Goal: Information Seeking & Learning: Find contact information

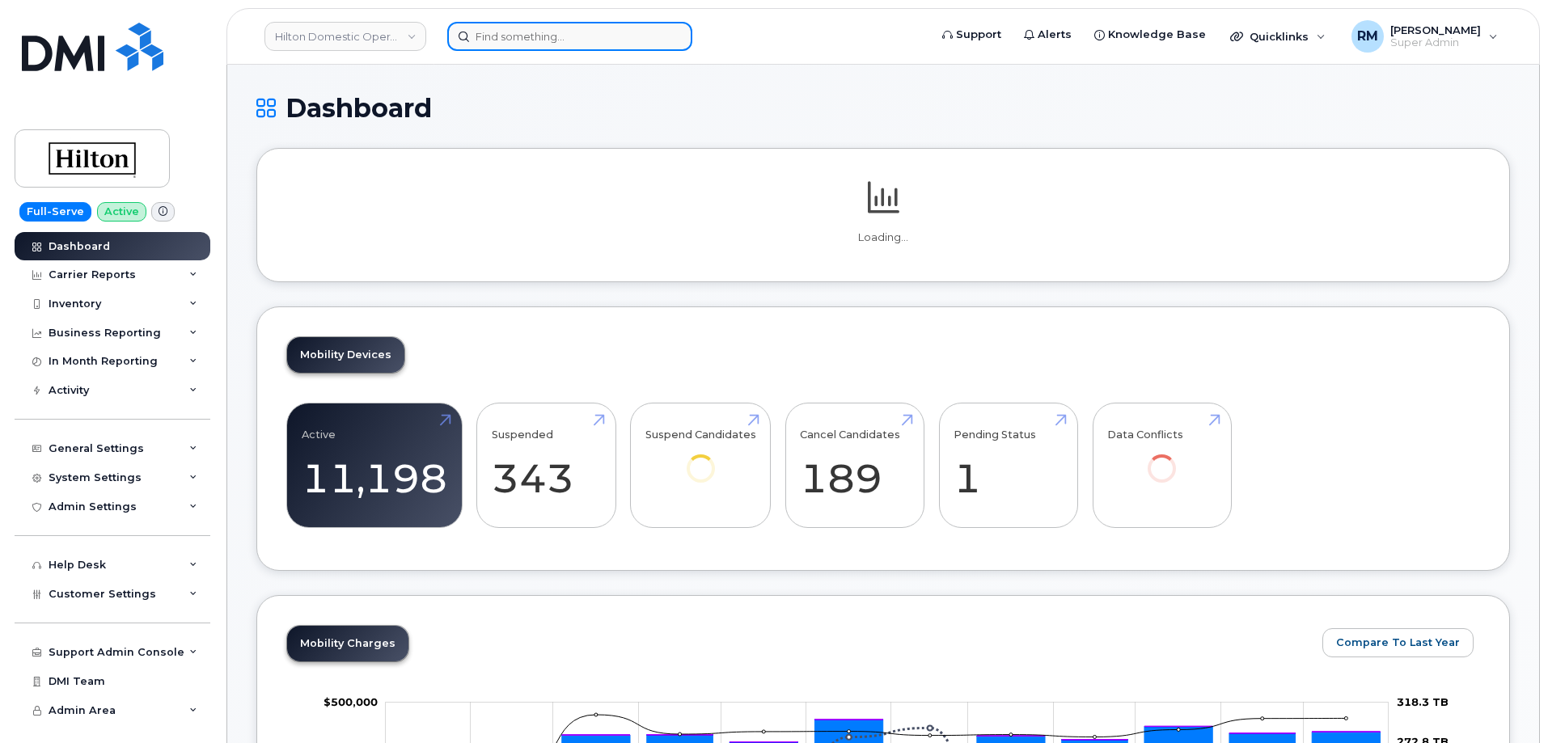
click at [501, 32] on input at bounding box center [569, 36] width 245 height 29
paste input "Alexander Jaritz"
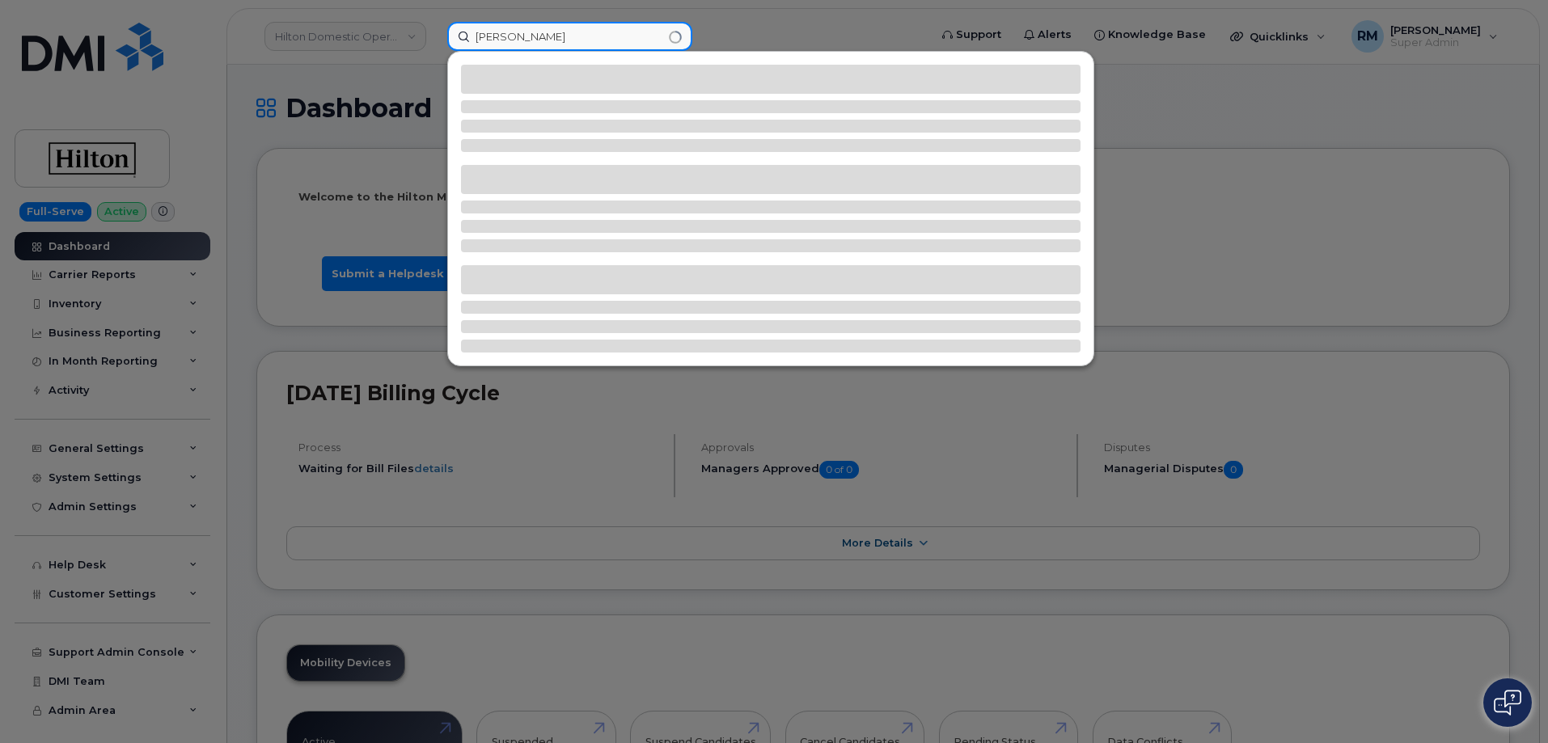
type input "Alexander Jaritz"
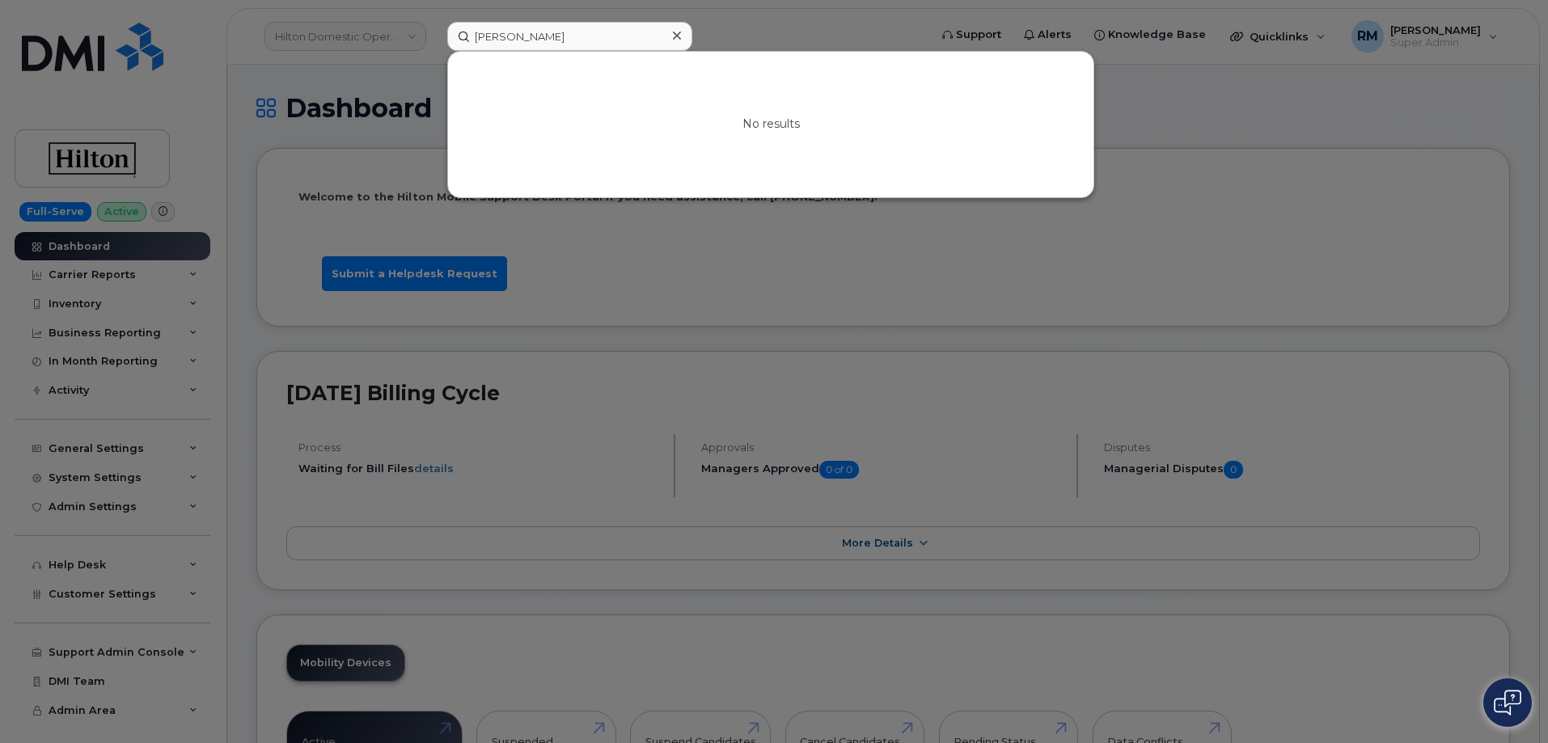
click at [247, 338] on div at bounding box center [774, 371] width 1548 height 743
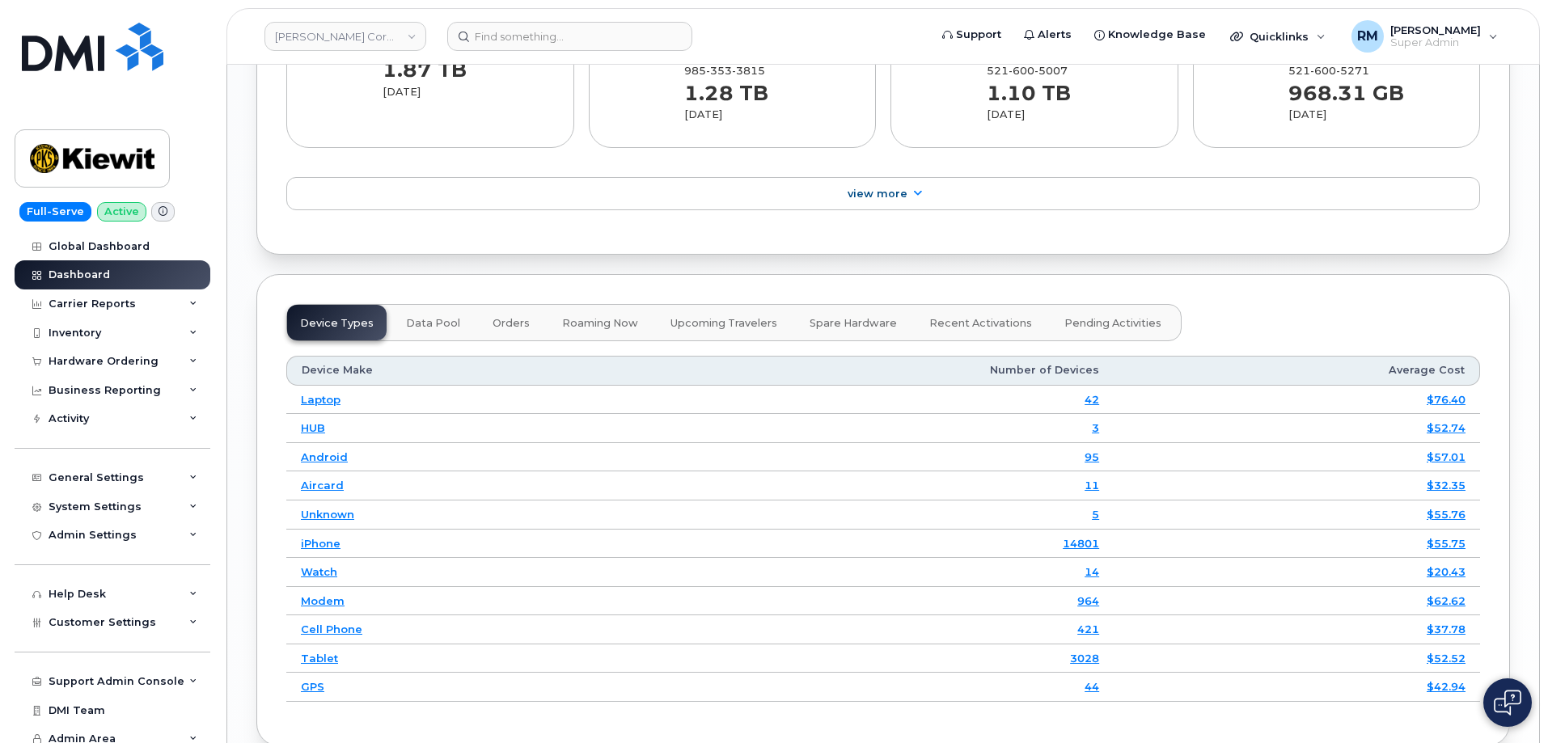
scroll to position [2102, 0]
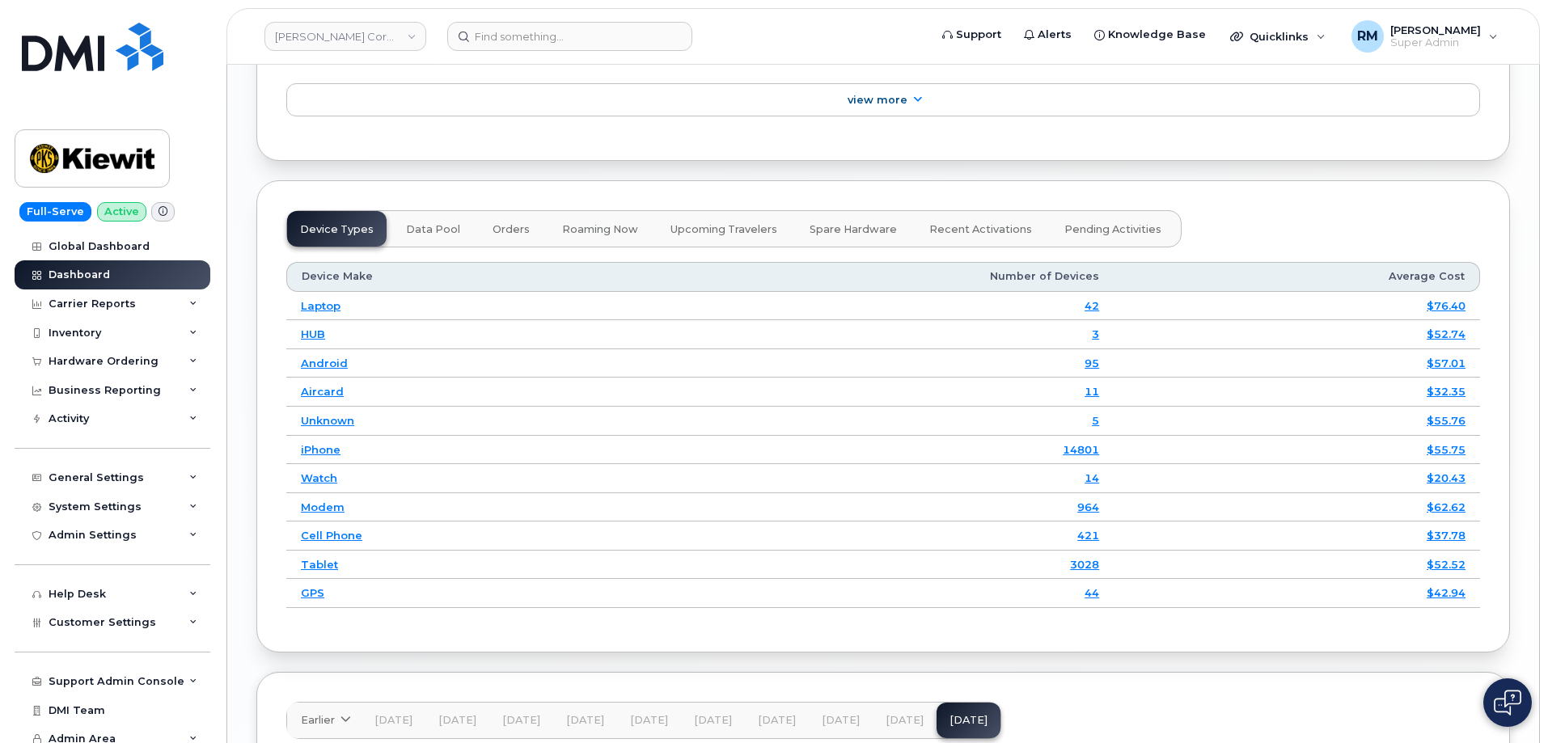
click at [853, 223] on span "Spare Hardware" at bounding box center [852, 229] width 87 height 13
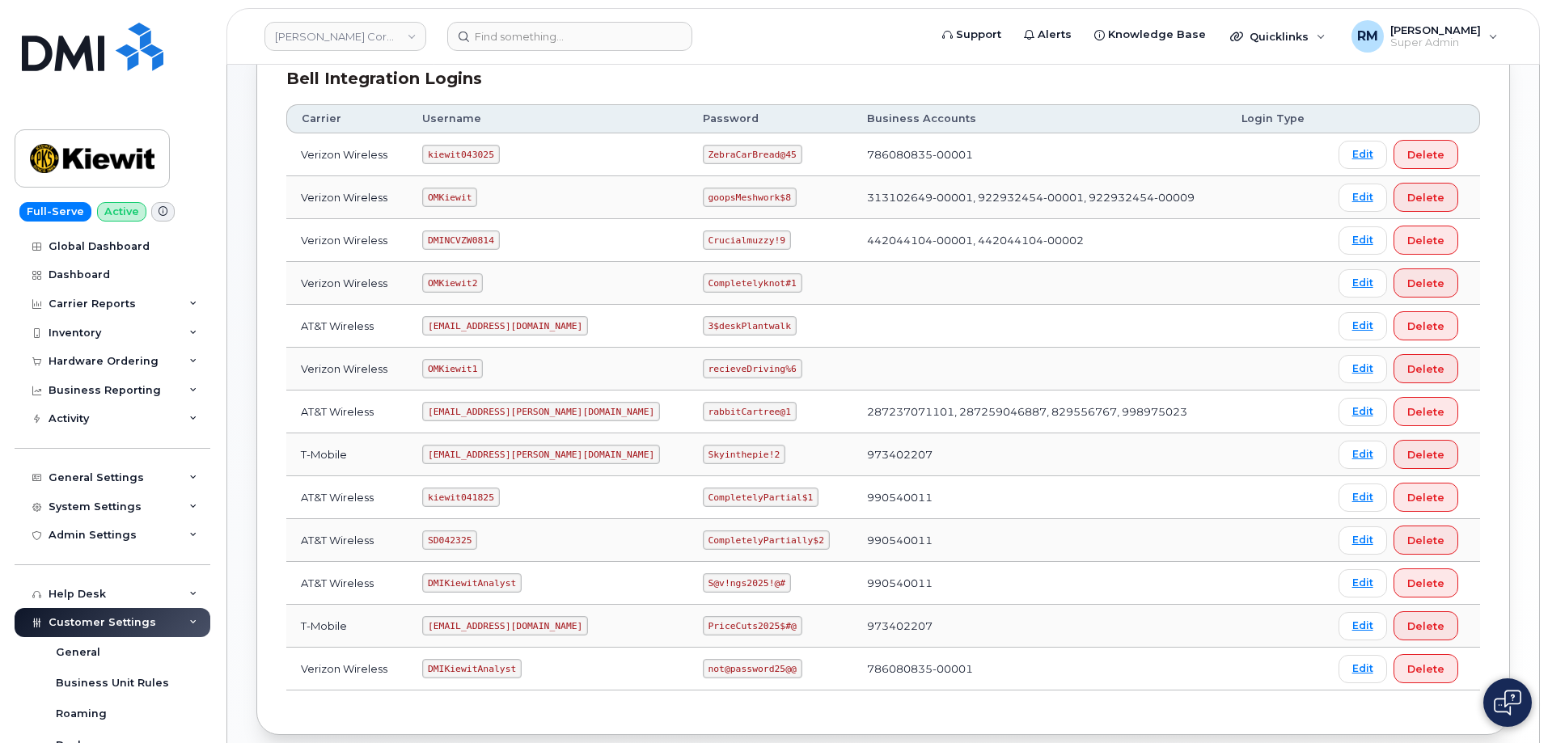
scroll to position [243, 0]
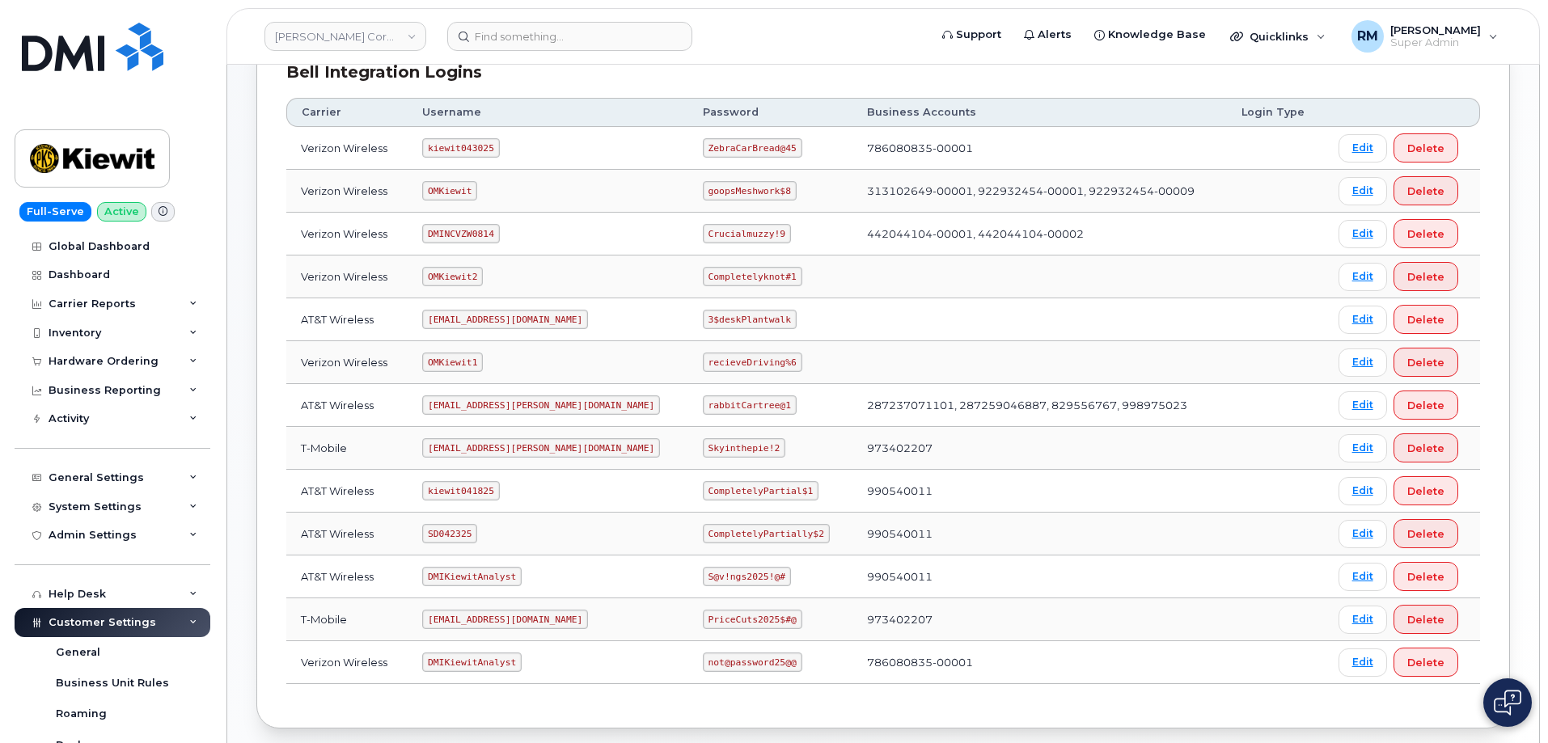
click at [462, 534] on code "SD042325" at bounding box center [449, 533] width 55 height 19
copy code "SD042325"
drag, startPoint x: 657, startPoint y: 534, endPoint x: 772, endPoint y: 526, distance: 115.9
click at [772, 526] on td "CompletelyPartially$2" at bounding box center [770, 534] width 164 height 43
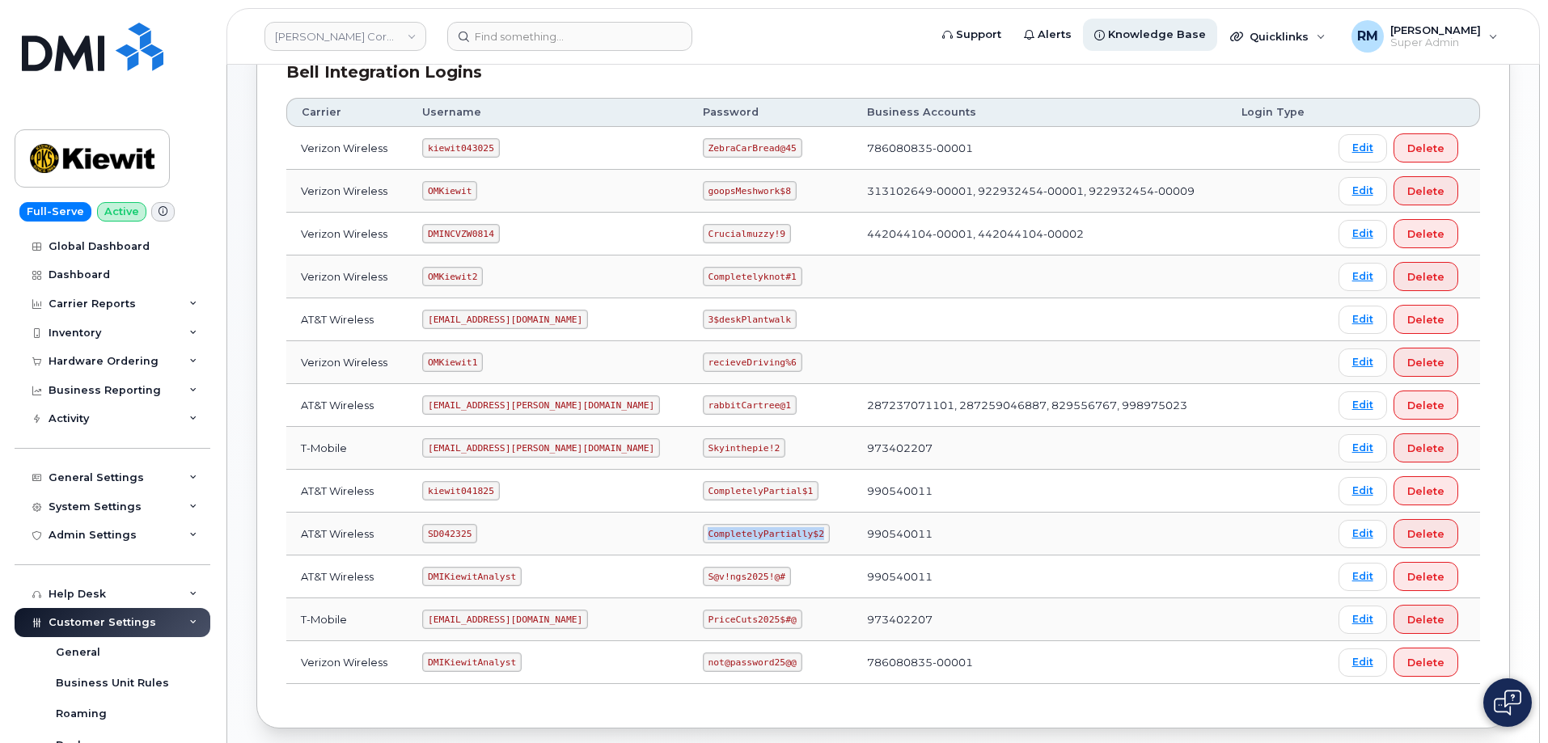
copy code "CompletelyPartially$2"
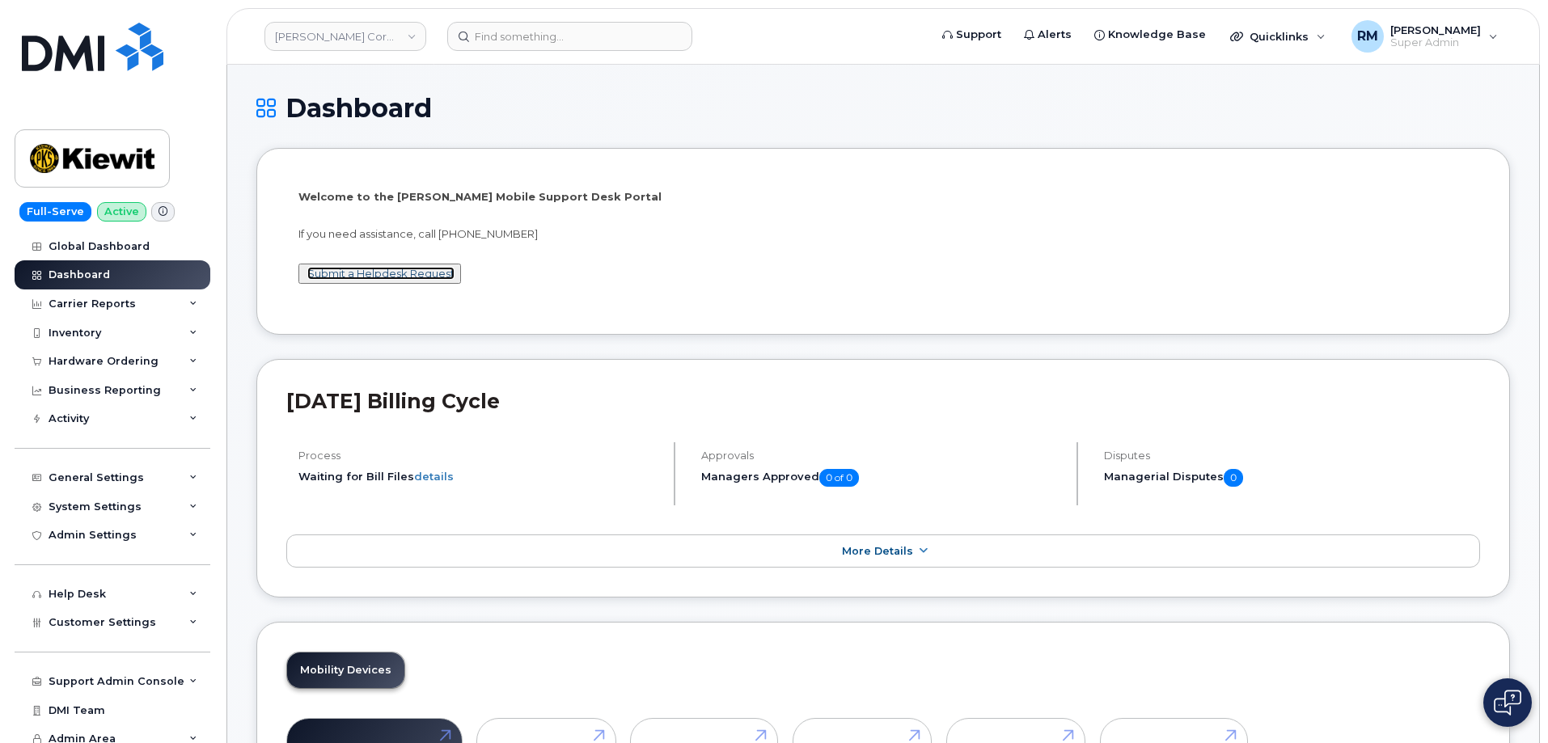
click at [379, 276] on link "Submit a Helpdesk Request" at bounding box center [380, 273] width 147 height 13
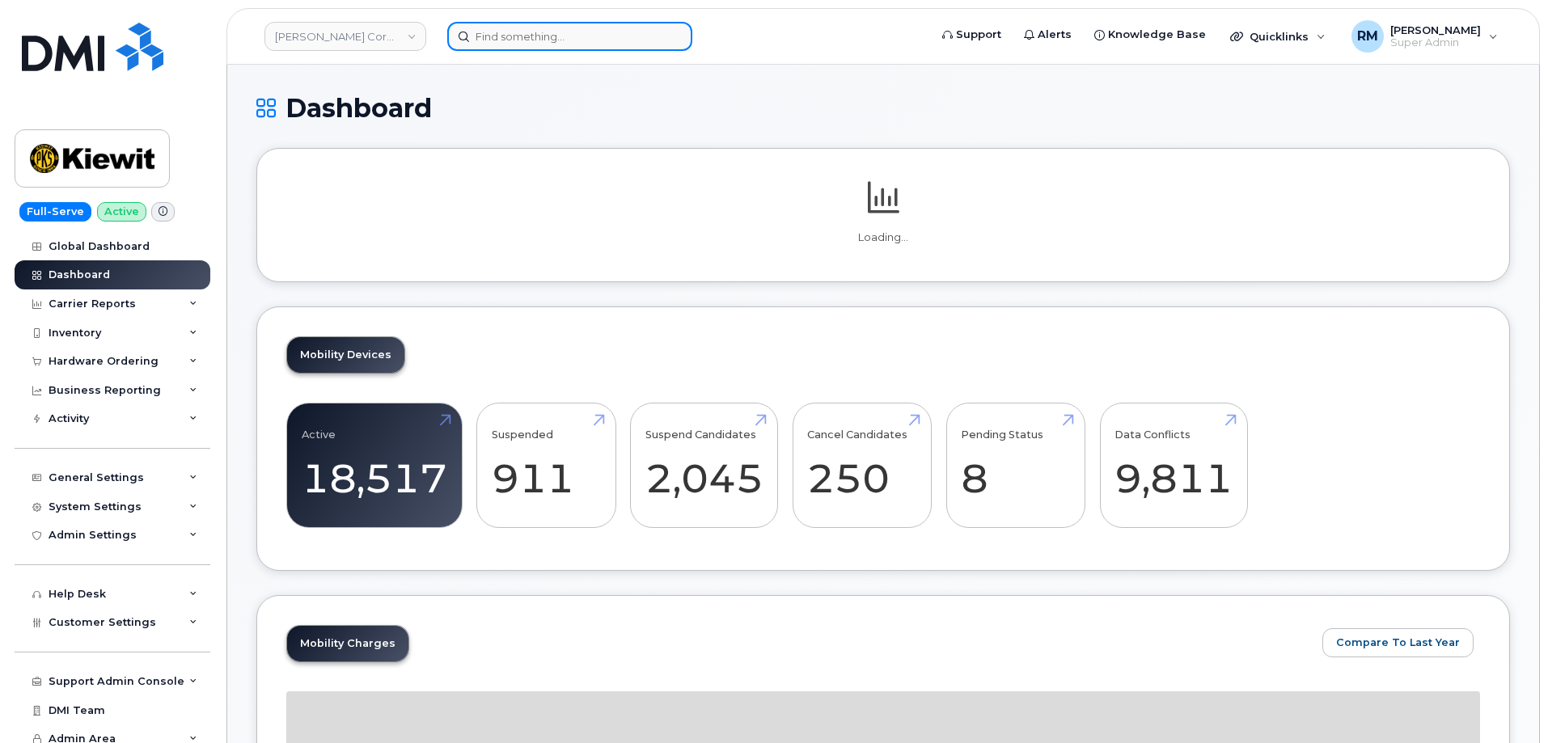
click at [526, 42] on input at bounding box center [569, 36] width 245 height 29
paste input "[PERSON_NAME]"
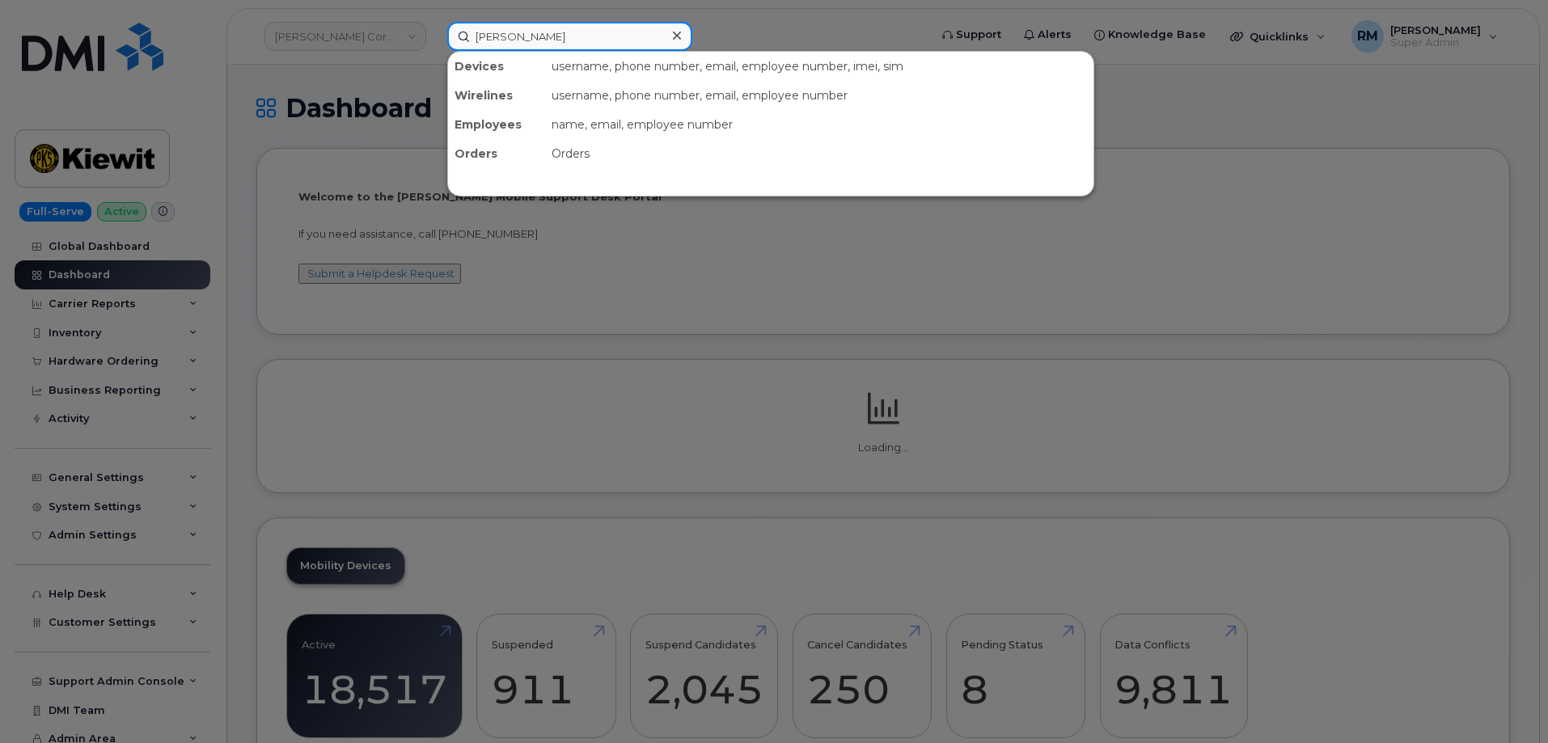
type input "[PERSON_NAME]"
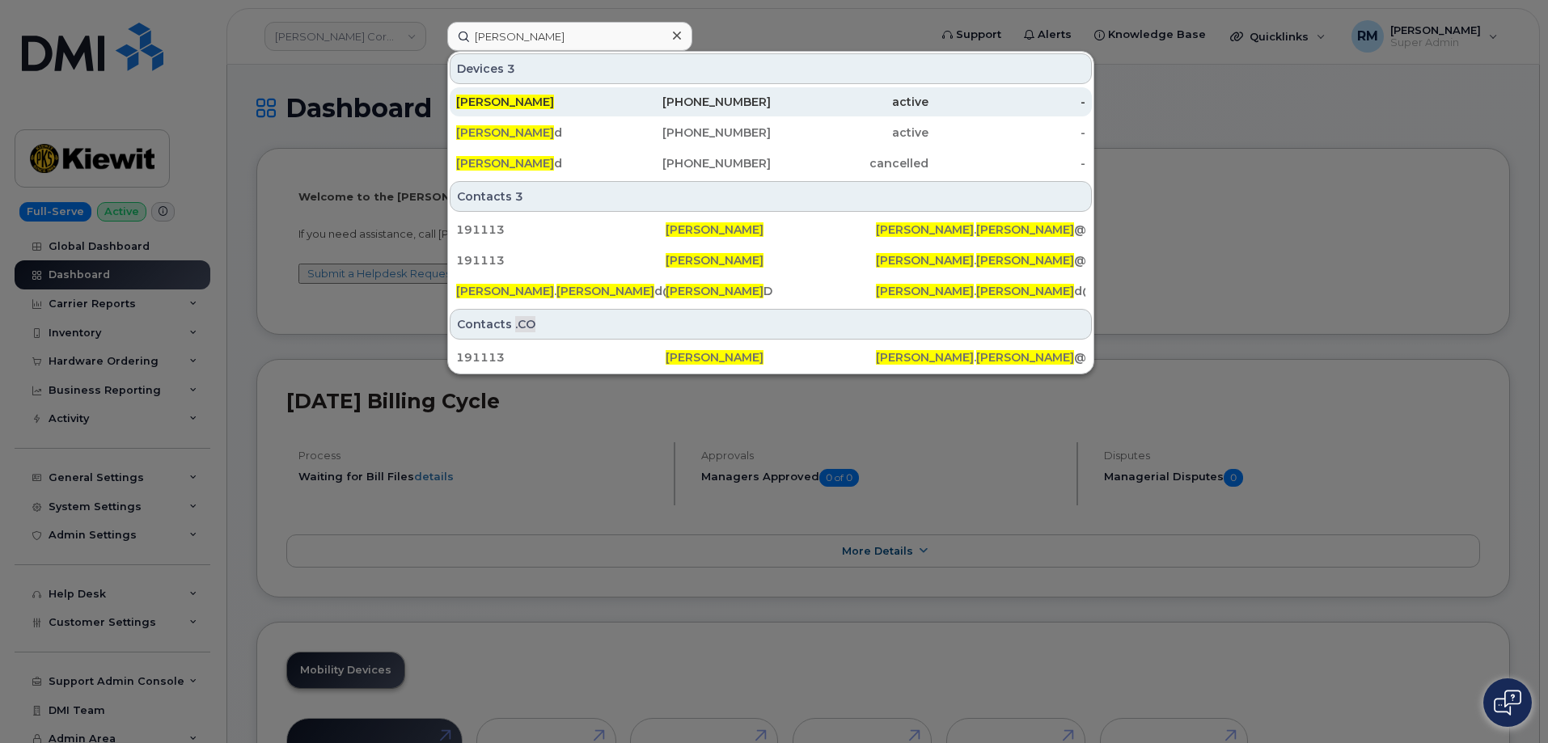
click at [515, 99] on span "[PERSON_NAME]" at bounding box center [505, 102] width 98 height 15
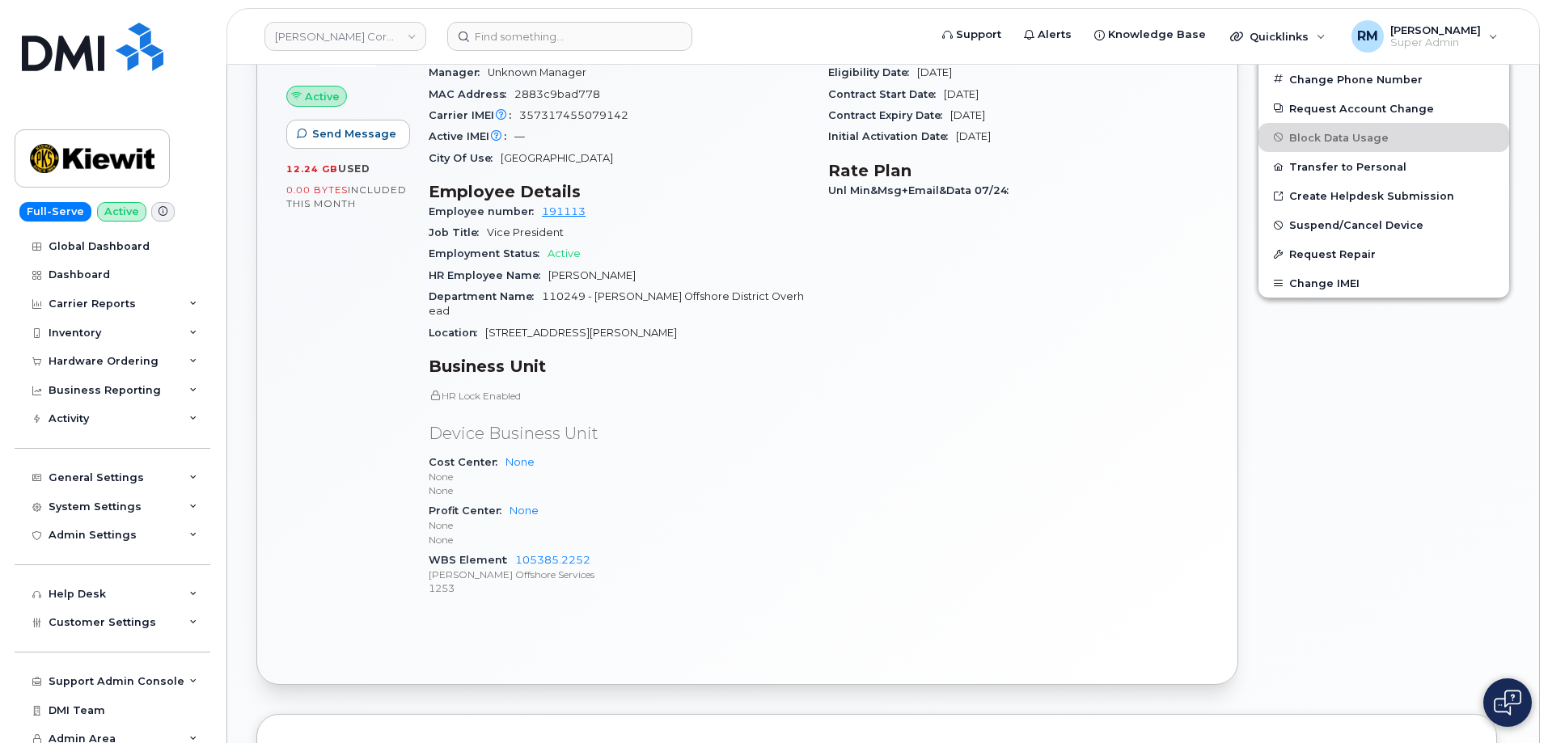
scroll to position [647, 0]
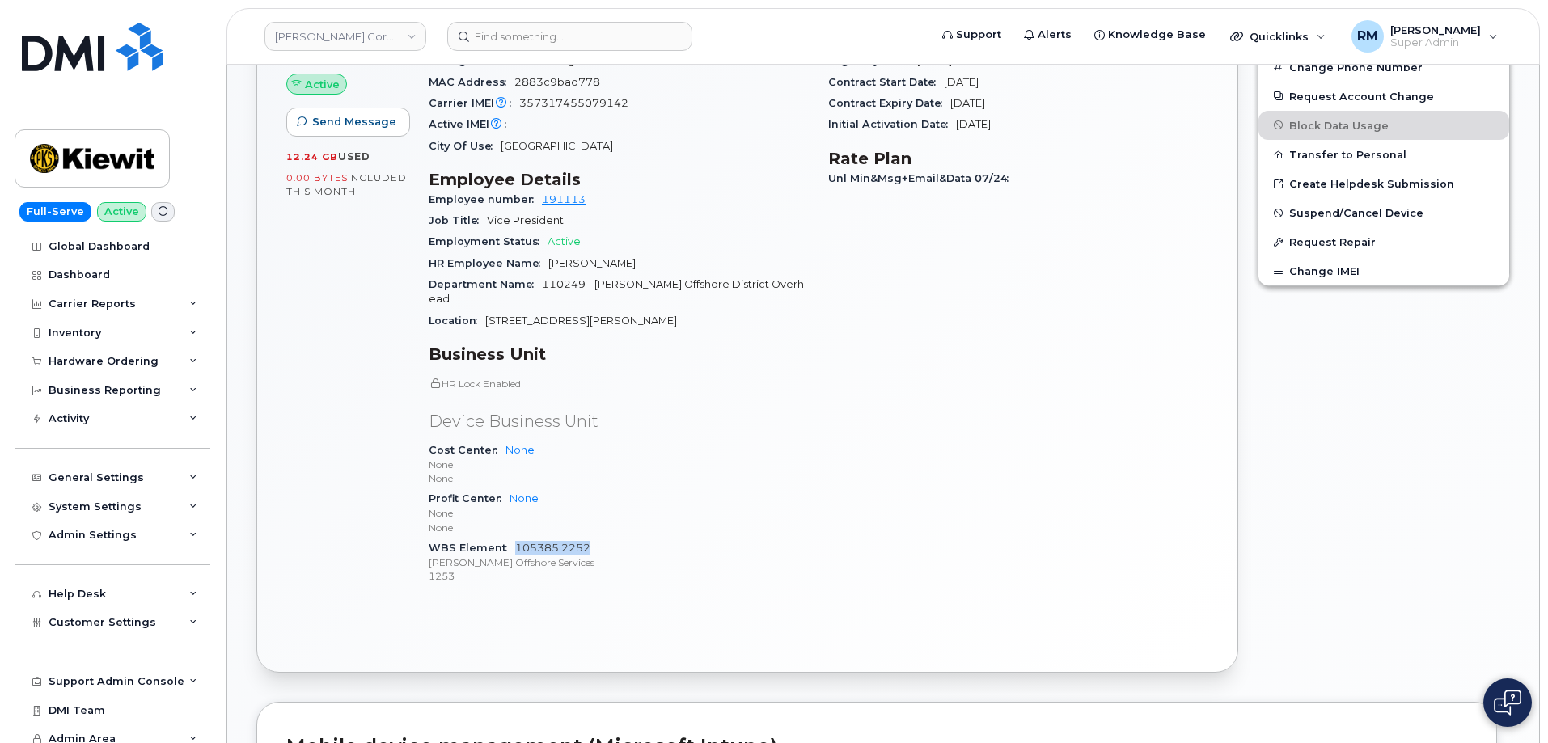
drag, startPoint x: 599, startPoint y: 514, endPoint x: 514, endPoint y: 518, distance: 85.0
click at [514, 538] on div "WBS Element 105385.2252 [PERSON_NAME] Offshore Services 1253" at bounding box center [619, 562] width 380 height 49
copy link "105385.2252"
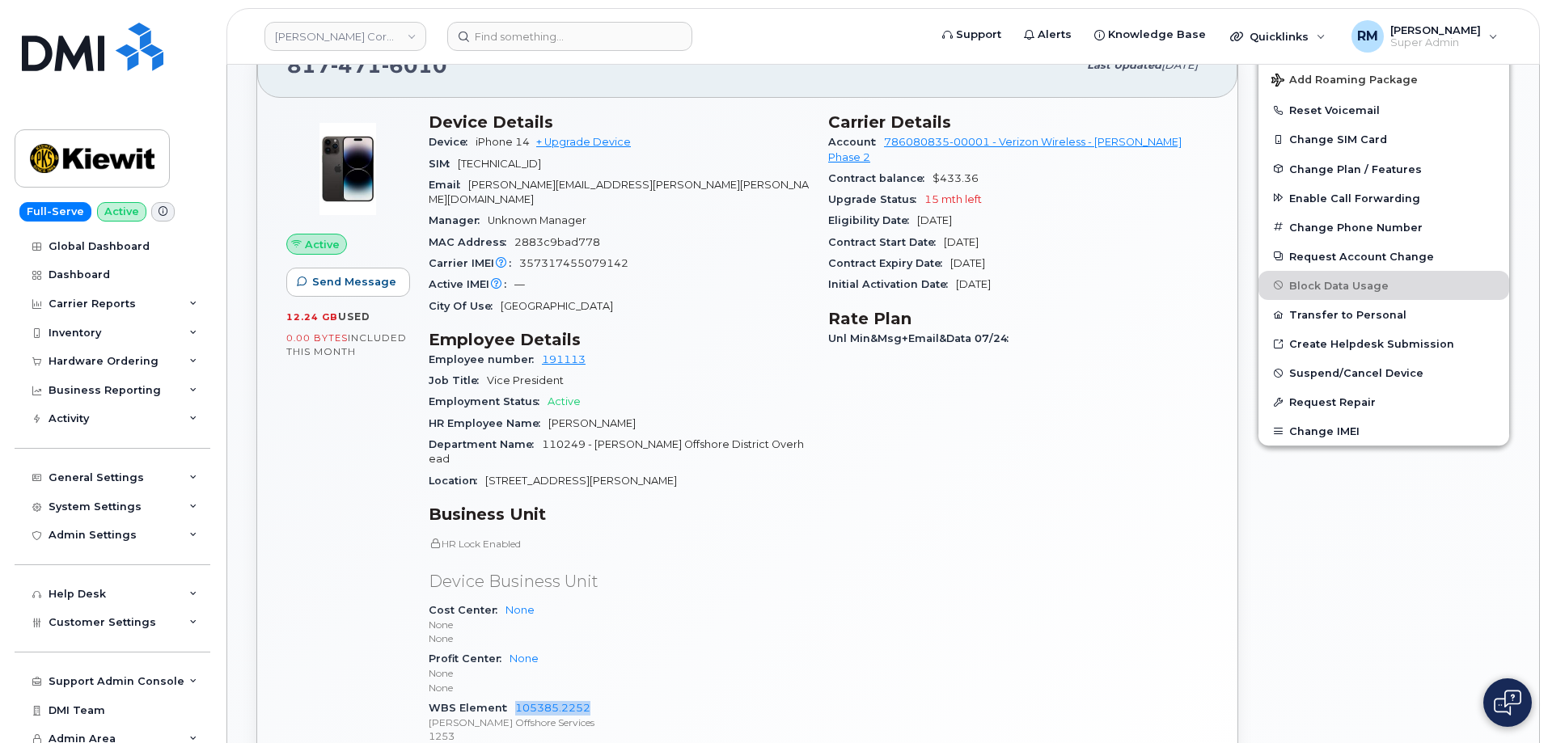
scroll to position [485, 0]
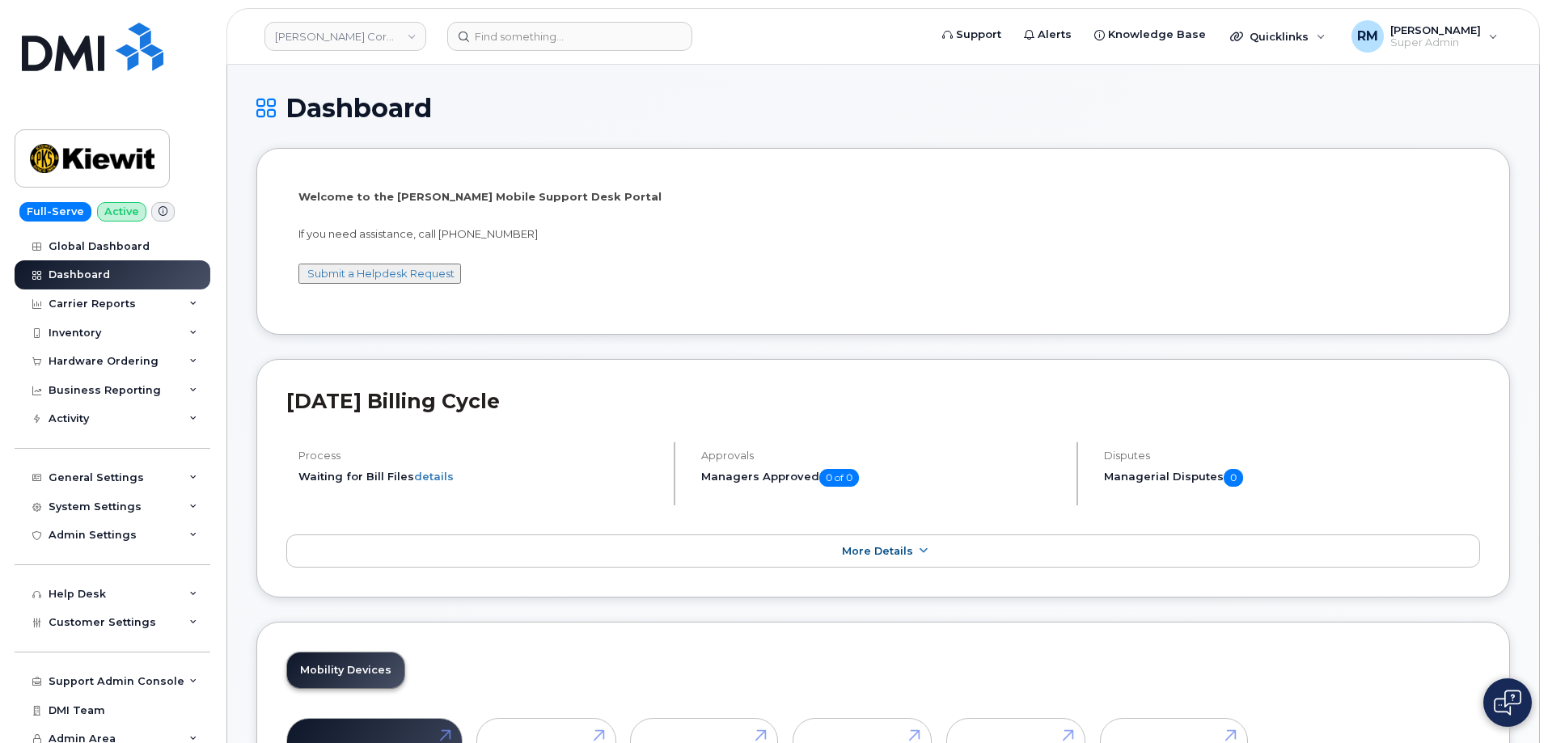
scroll to position [2102, 0]
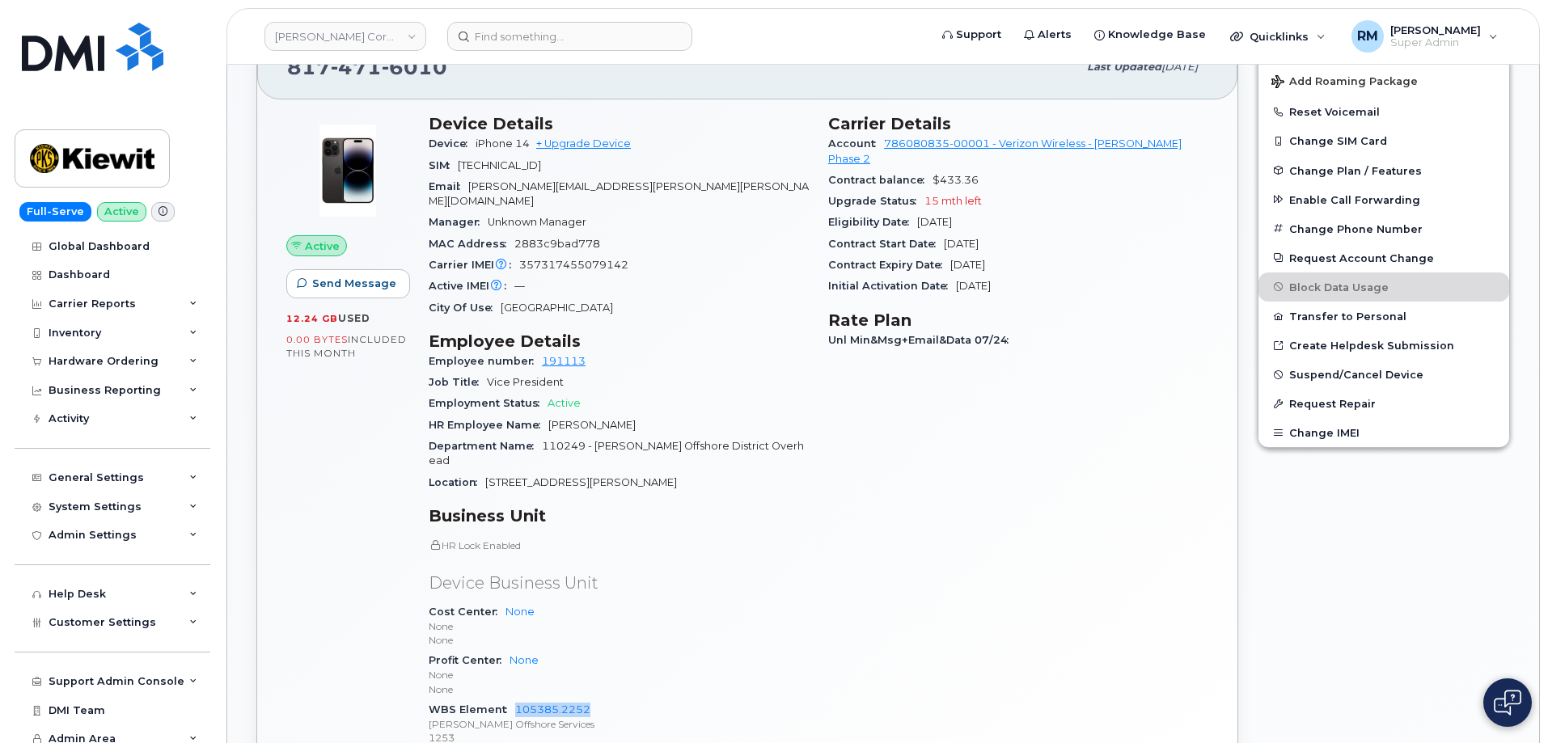
scroll to position [485, 0]
click at [526, 33] on input at bounding box center [569, 36] width 245 height 29
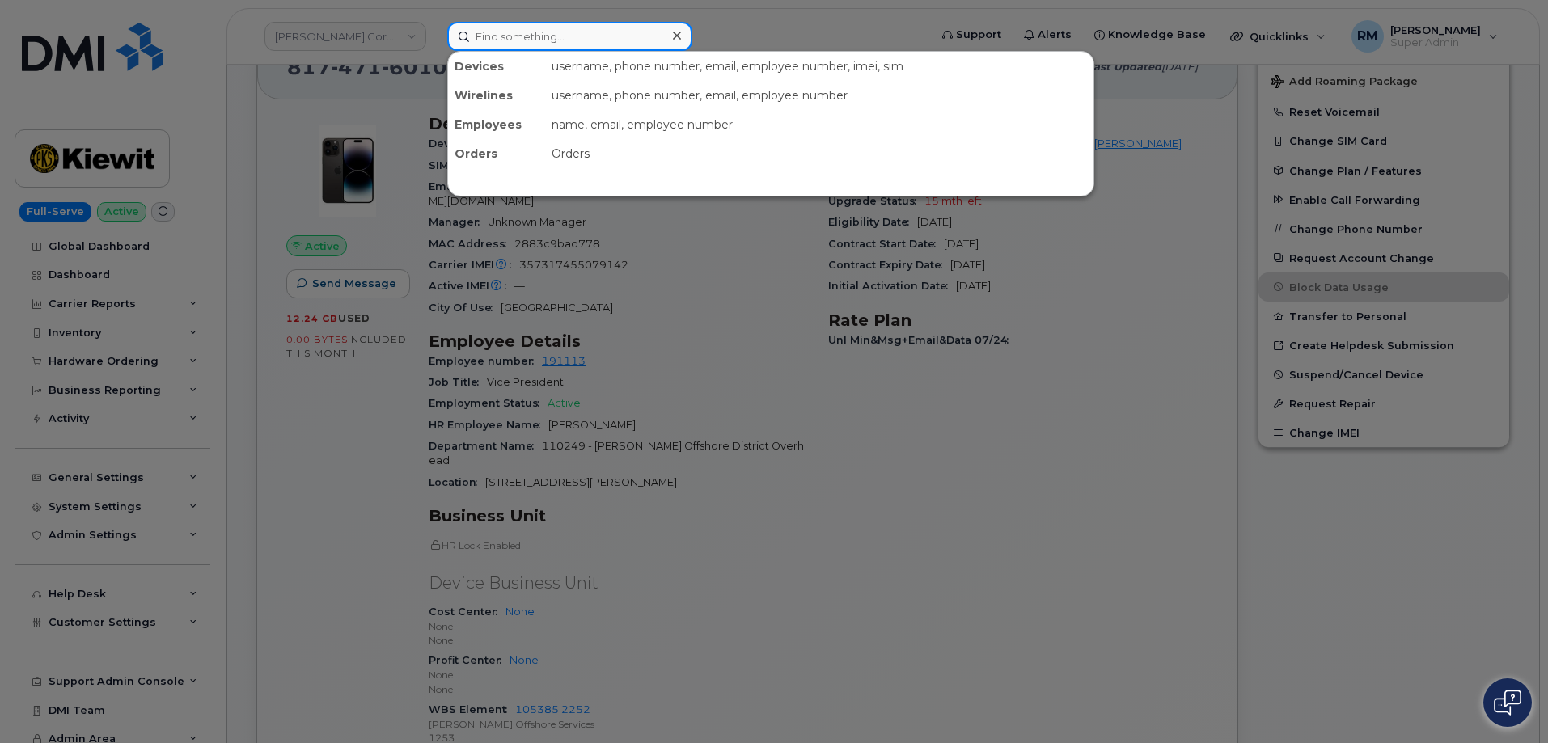
paste input "8433640501"
type input "8433640501"
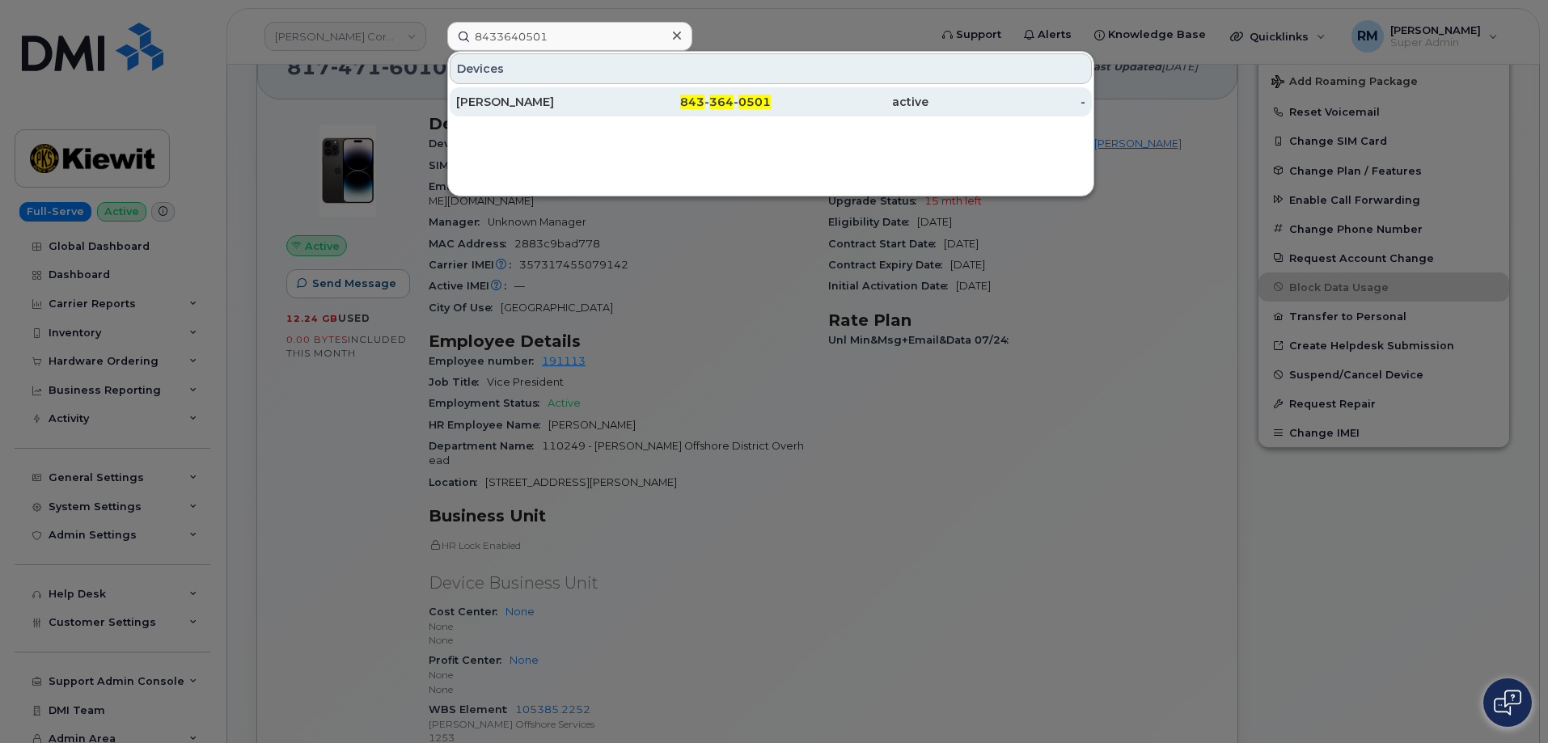
click at [614, 94] on div "MICHAEL PLUMMER" at bounding box center [693, 101] width 158 height 29
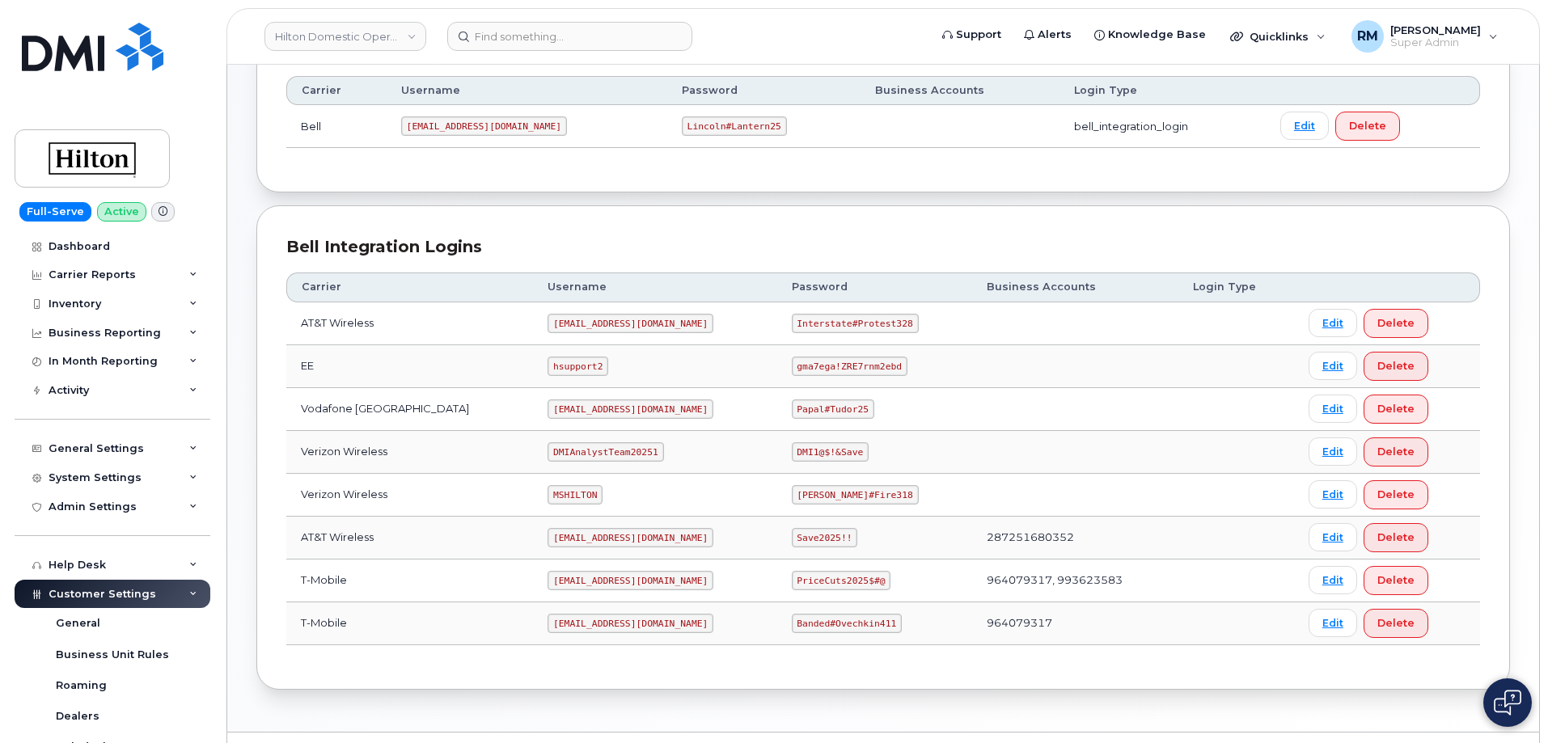
scroll to position [243, 0]
drag, startPoint x: 532, startPoint y: 320, endPoint x: 657, endPoint y: 321, distance: 125.3
click at [657, 321] on td "ms-hilton@dminc.com" at bounding box center [654, 323] width 243 height 43
copy code "ms-hilton@dminc.com"
drag, startPoint x: 783, startPoint y: 321, endPoint x: 900, endPoint y: 307, distance: 118.1
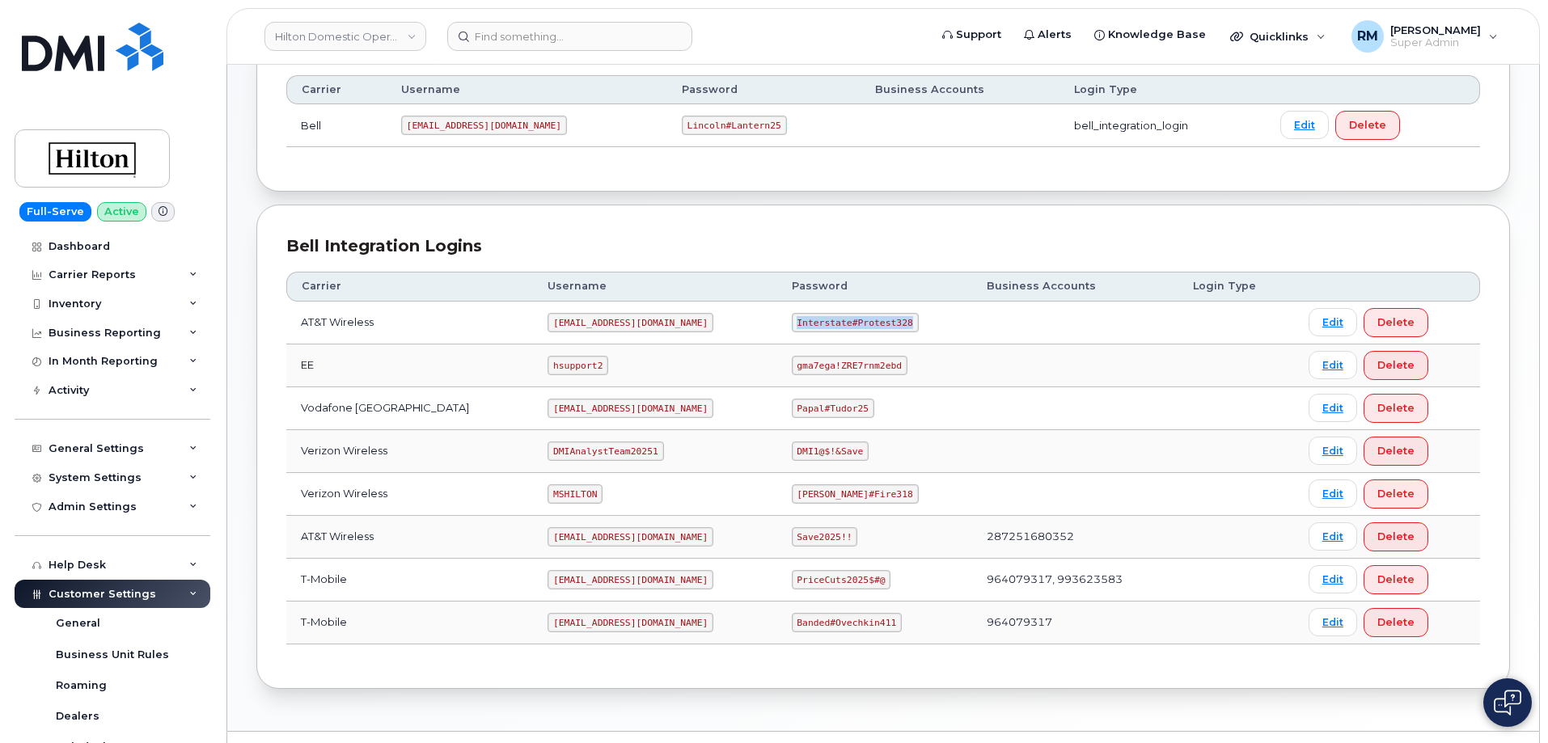
click at [900, 307] on td "Interstate#Protest328" at bounding box center [874, 323] width 195 height 43
copy code "Interstate#Protest328"
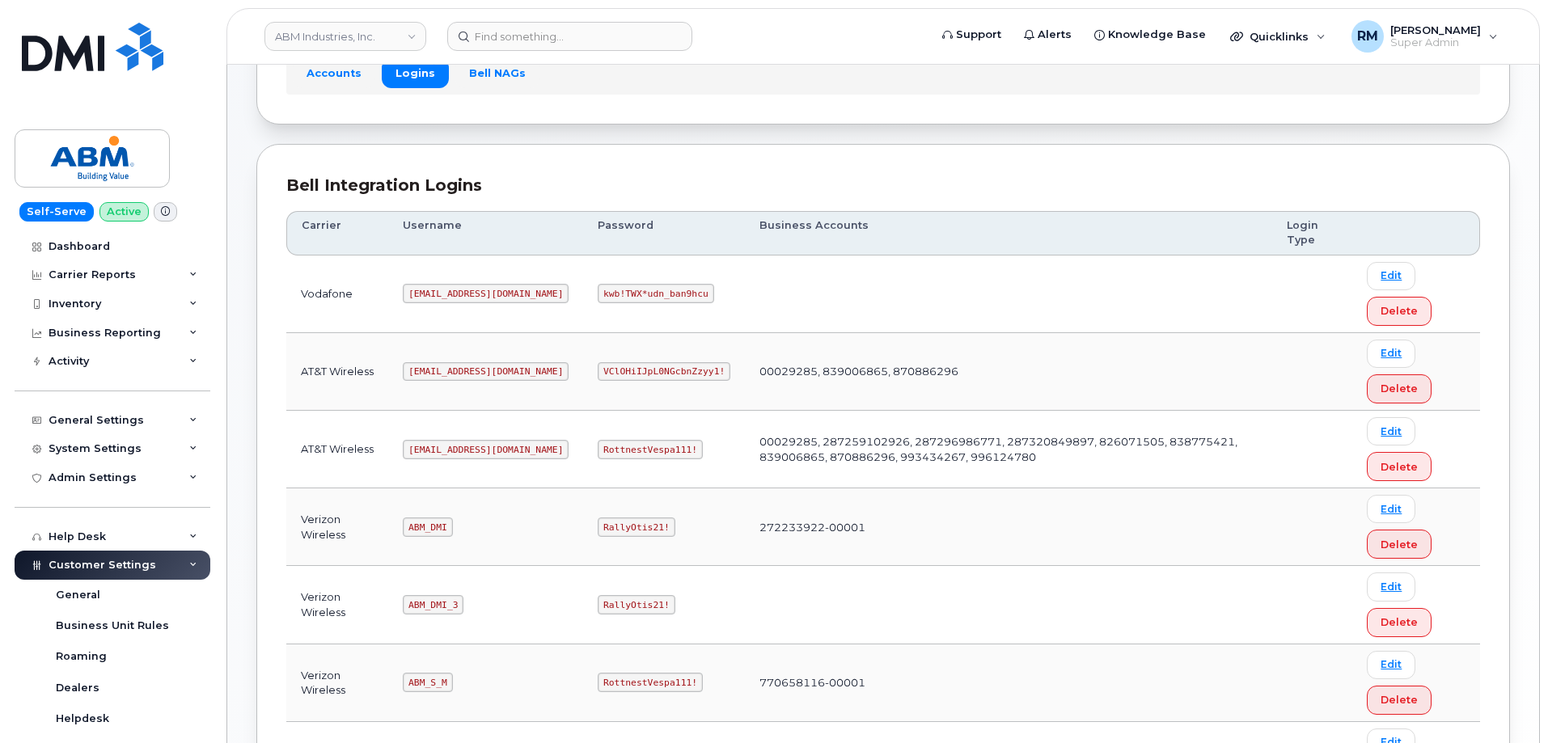
scroll to position [162, 0]
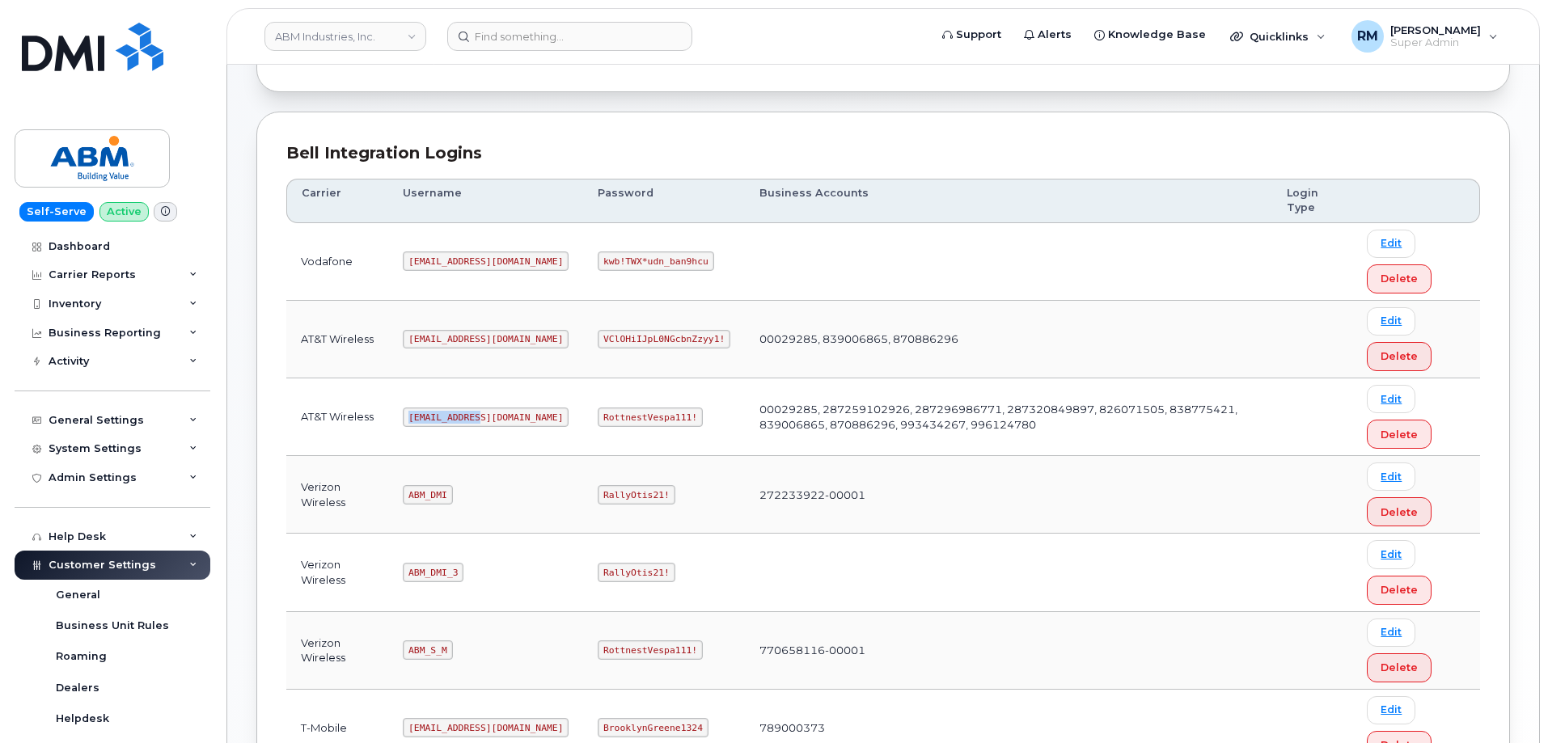
drag, startPoint x: 409, startPoint y: 416, endPoint x: 516, endPoint y: 386, distance: 111.1
click at [522, 408] on td "abm@dminc.com" at bounding box center [485, 417] width 195 height 78
copy code "abm@dminc.com"
click at [598, 416] on code "RottnestVespa111!" at bounding box center [650, 417] width 105 height 19
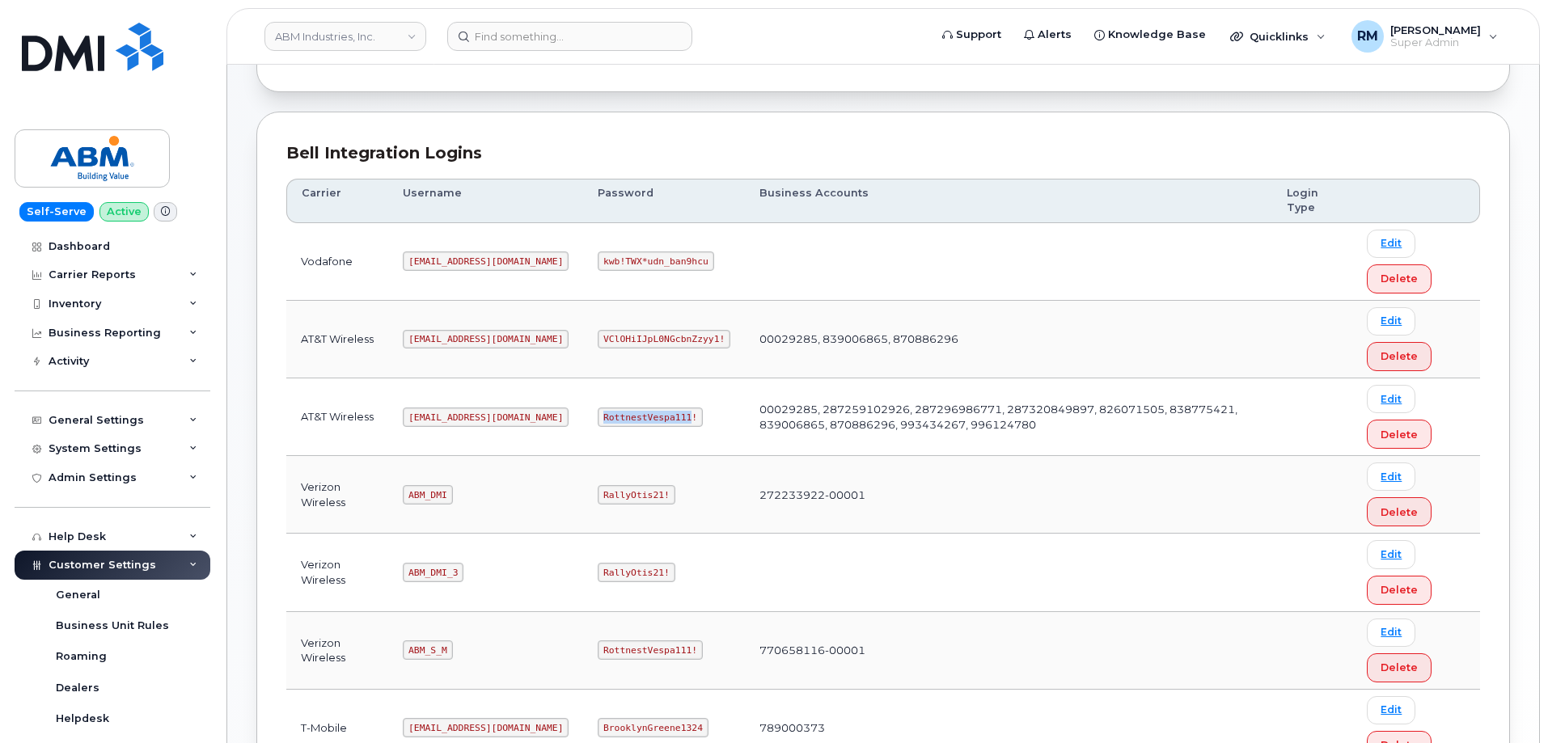
copy code "RottnestVespa111"
click at [539, 39] on input at bounding box center [569, 36] width 245 height 29
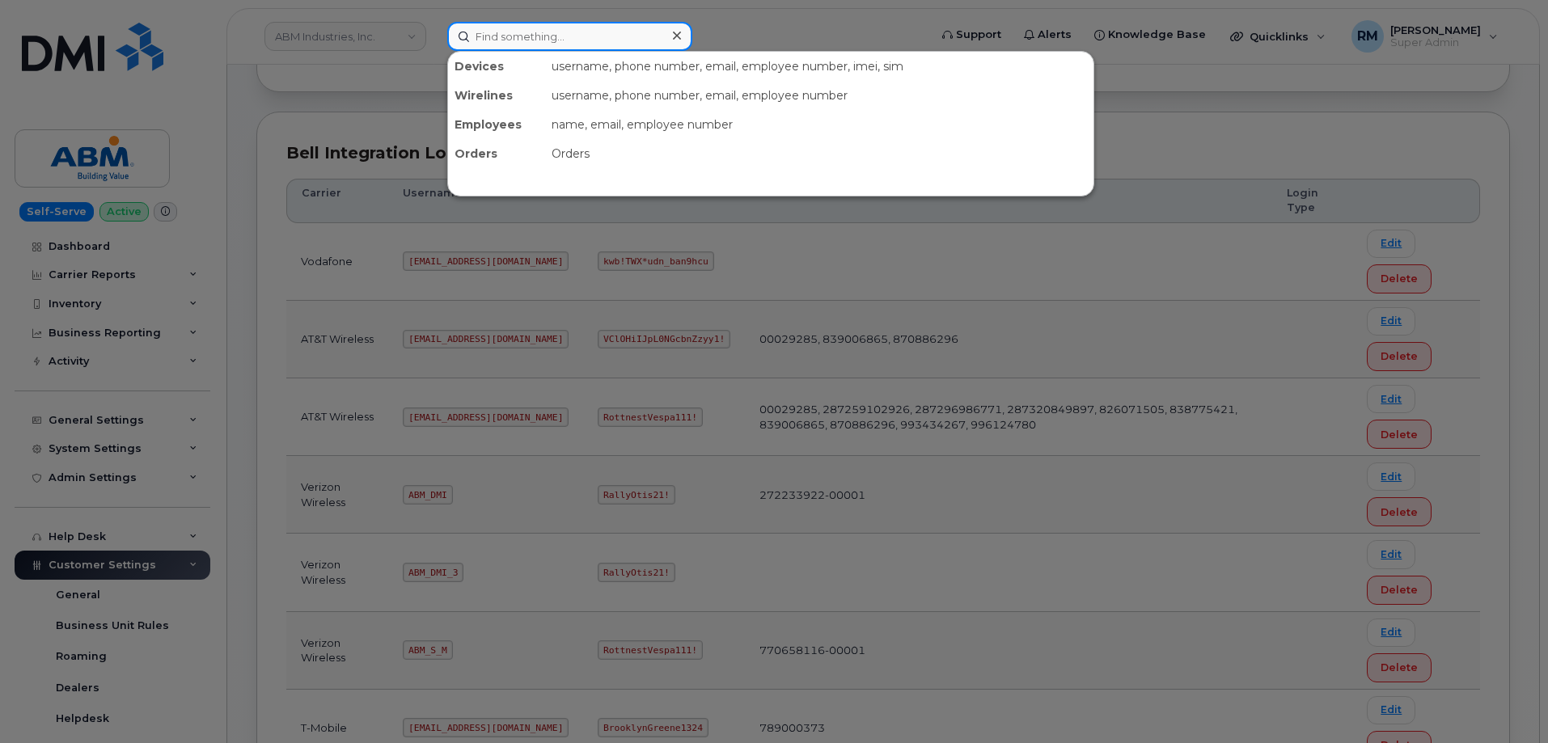
paste input "Alexander Jaritz"
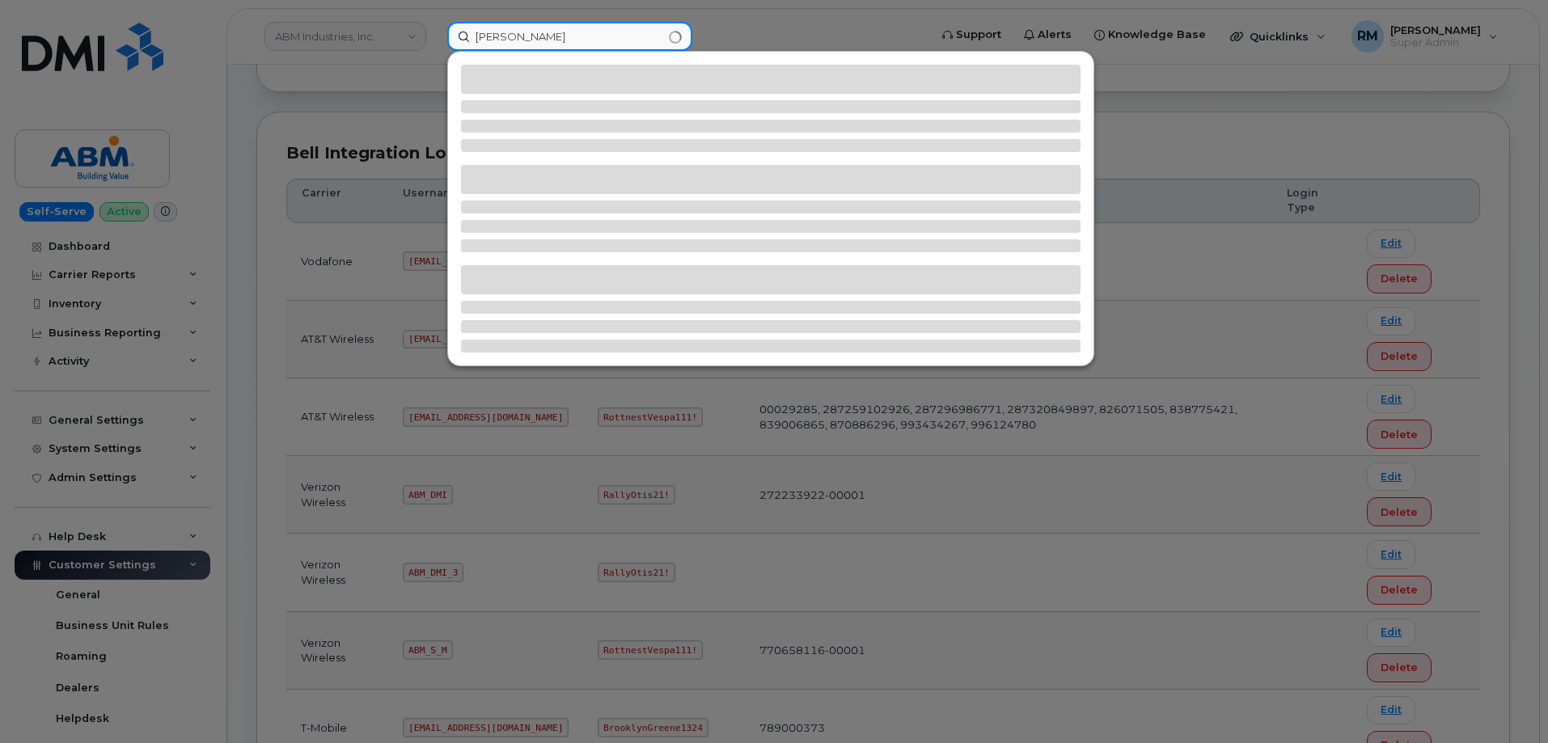
type input "Alexander Jaritz"
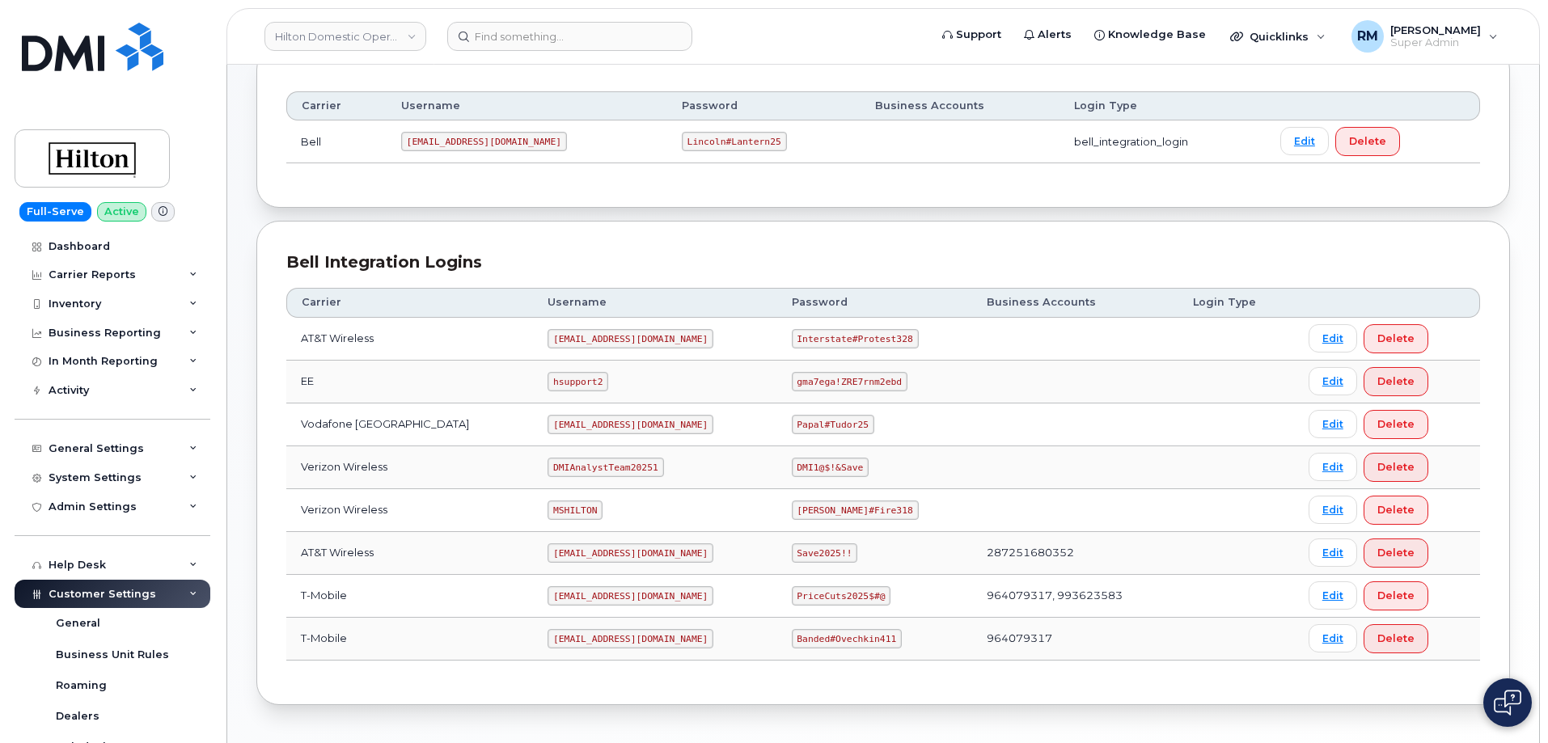
scroll to position [243, 0]
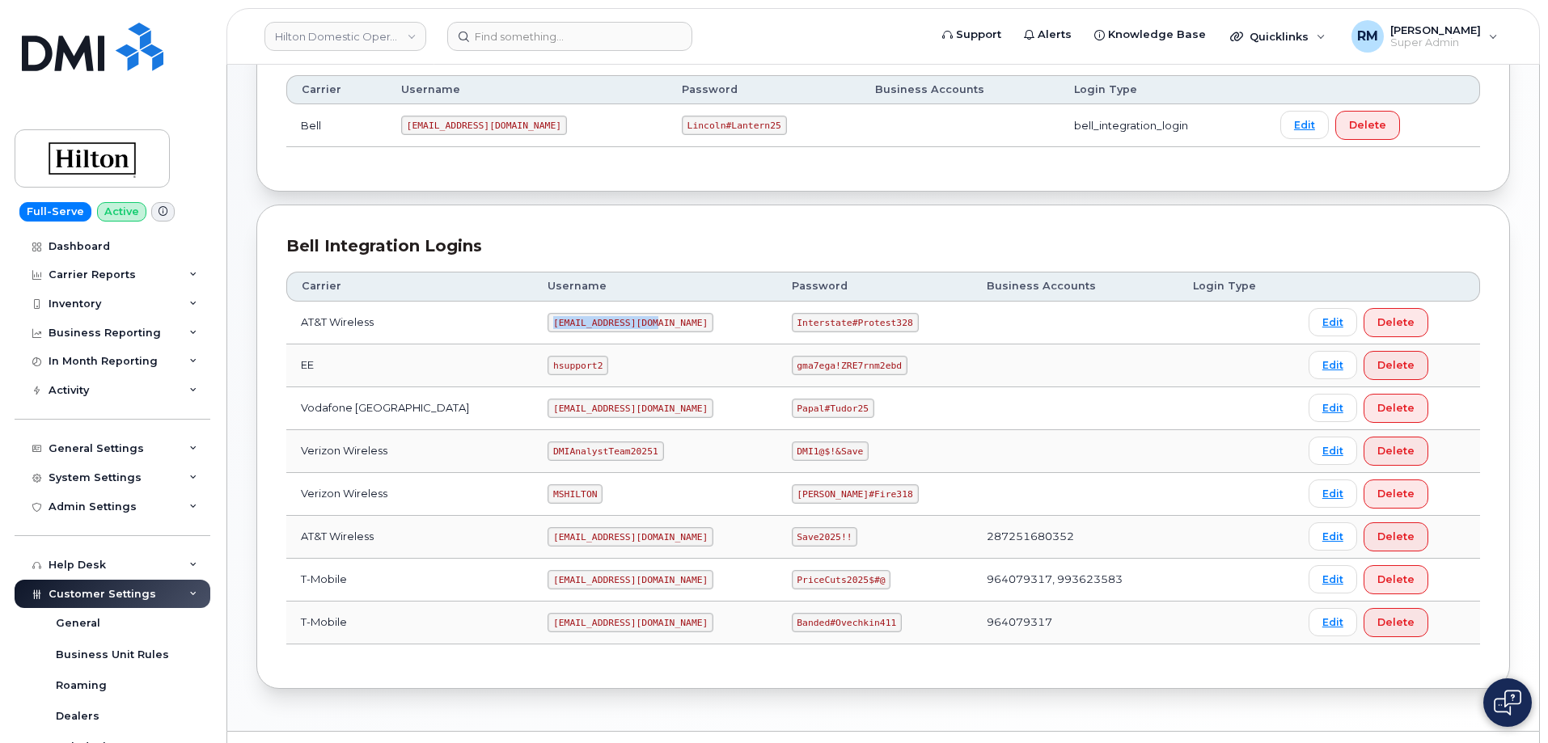
drag, startPoint x: 532, startPoint y: 323, endPoint x: 642, endPoint y: 315, distance: 110.3
click at [641, 317] on td "[EMAIL_ADDRESS][DOMAIN_NAME]" at bounding box center [654, 323] width 243 height 43
copy code "ms-hilton@dminc.com"
drag, startPoint x: 783, startPoint y: 323, endPoint x: 898, endPoint y: 319, distance: 114.9
click at [898, 319] on td "Interstate#Protest328" at bounding box center [874, 323] width 195 height 43
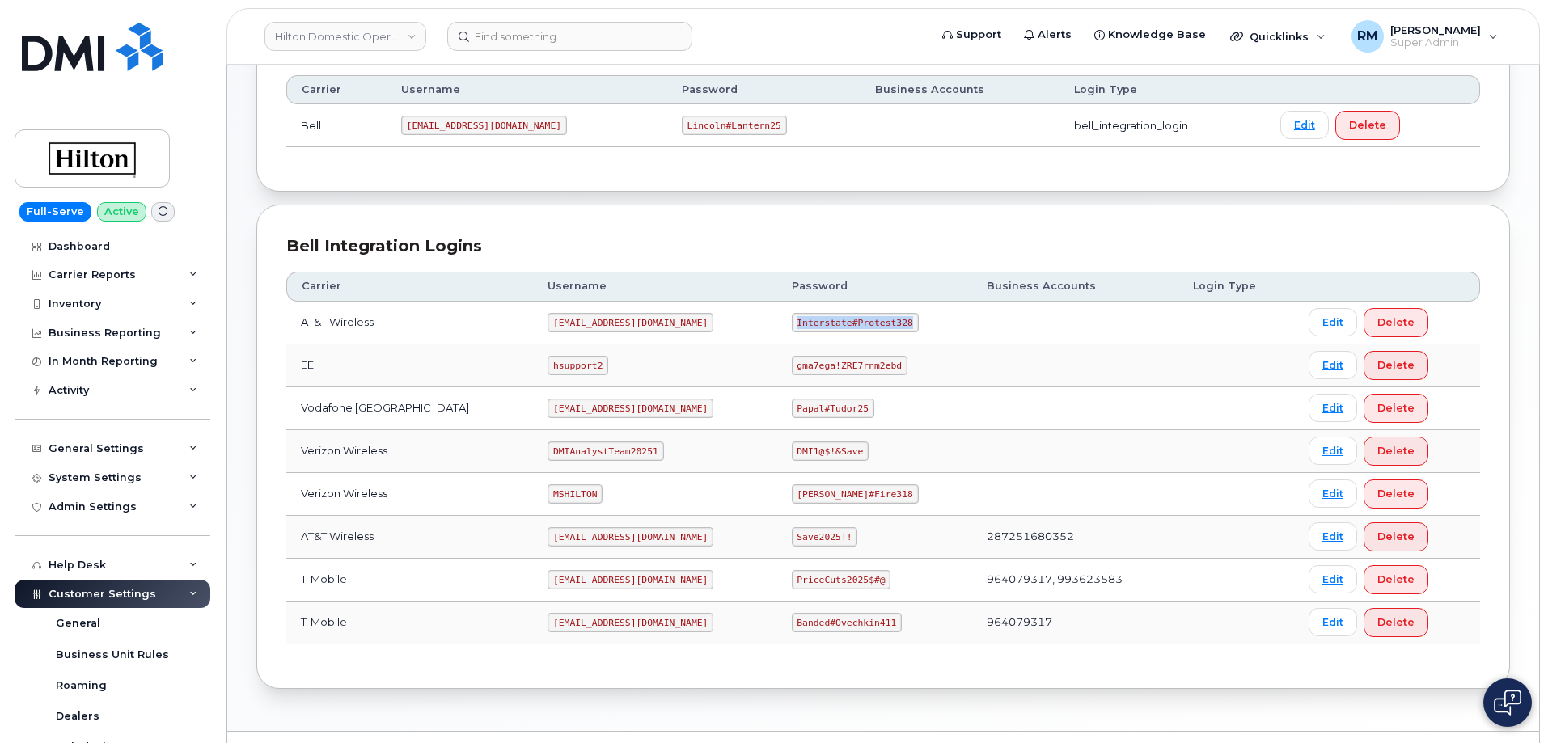
copy code "Interstate#Protest328"
click at [95, 306] on div "Inventory" at bounding box center [75, 304] width 53 height 13
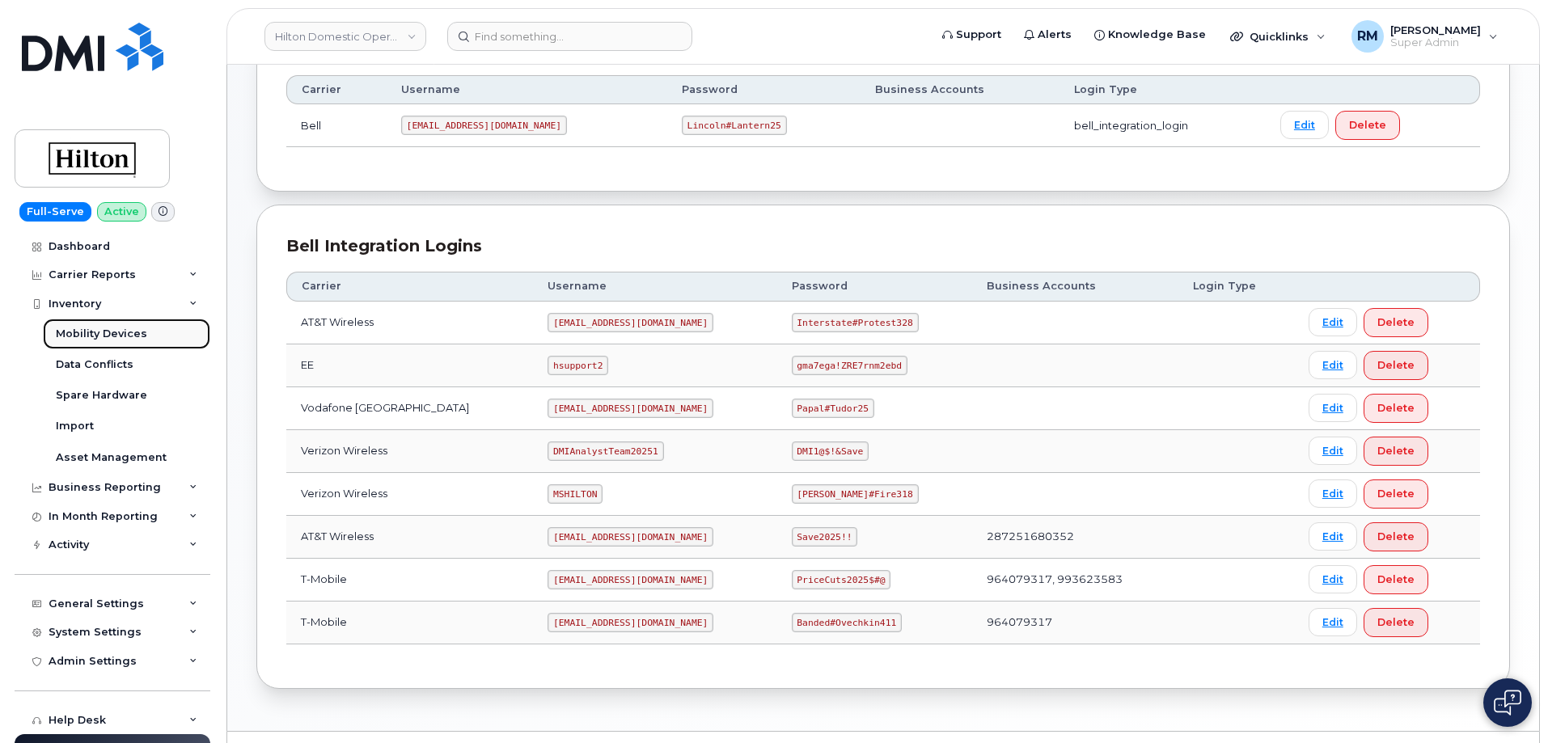
click at [88, 336] on div "Mobility Devices" at bounding box center [101, 334] width 91 height 15
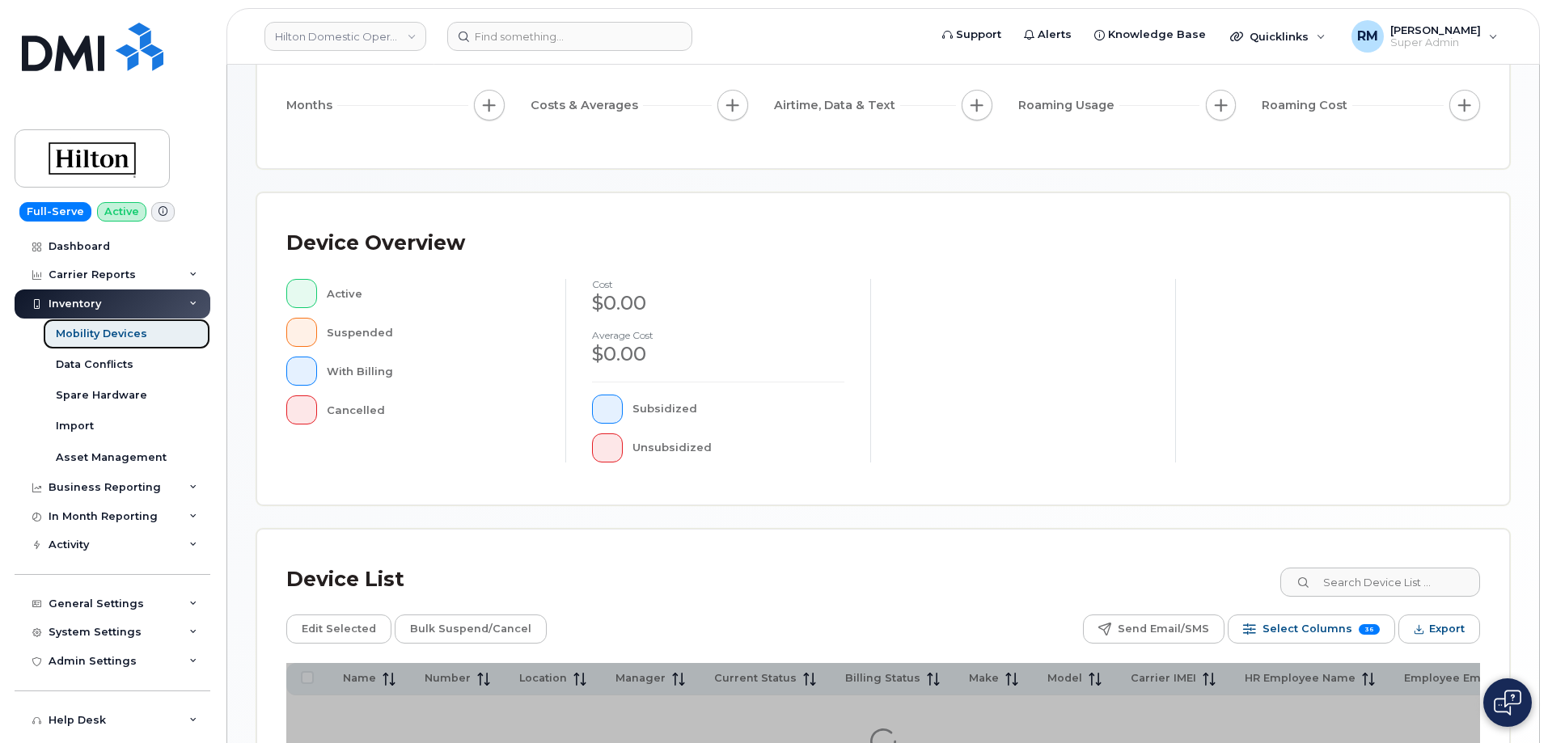
scroll to position [374, 0]
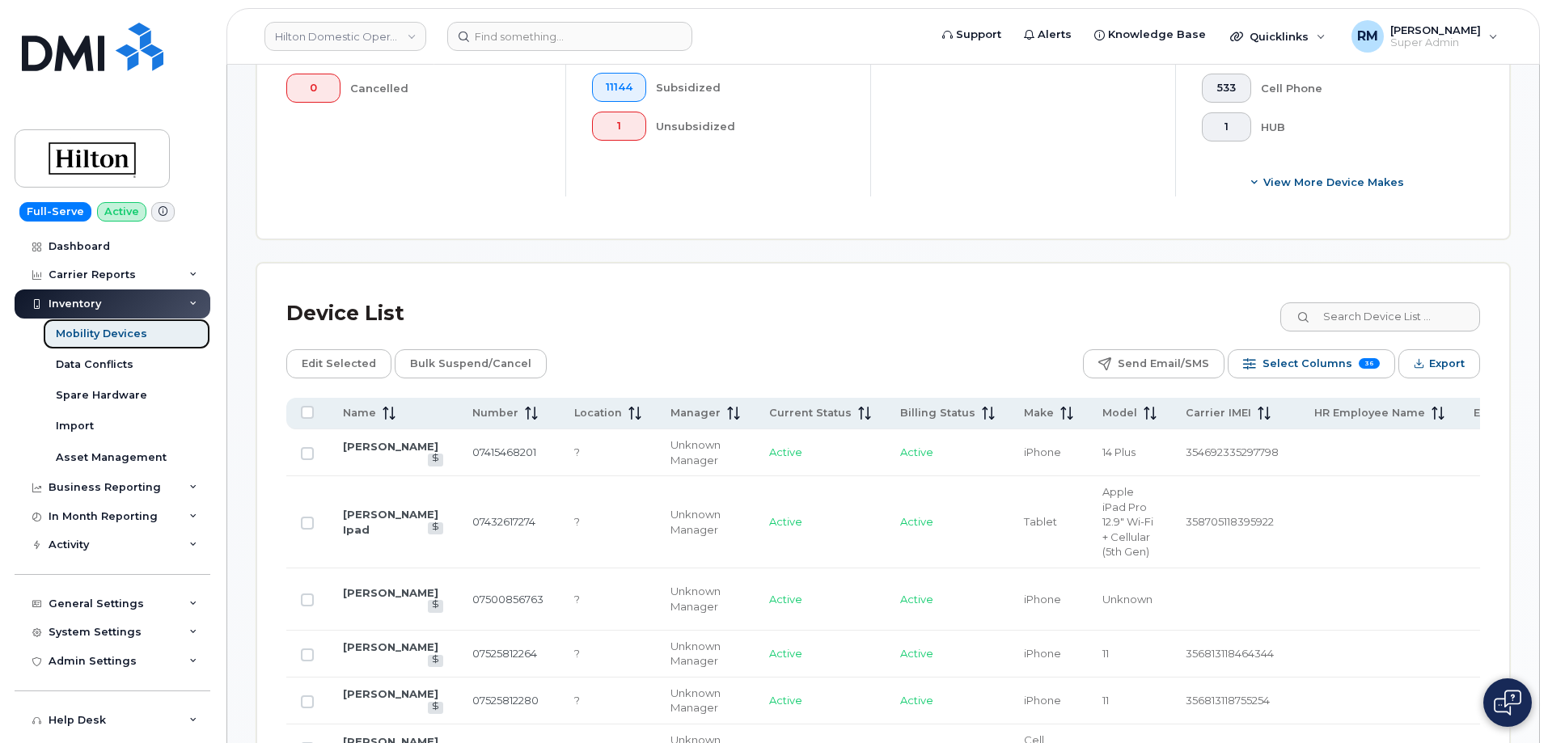
scroll to position [616, 0]
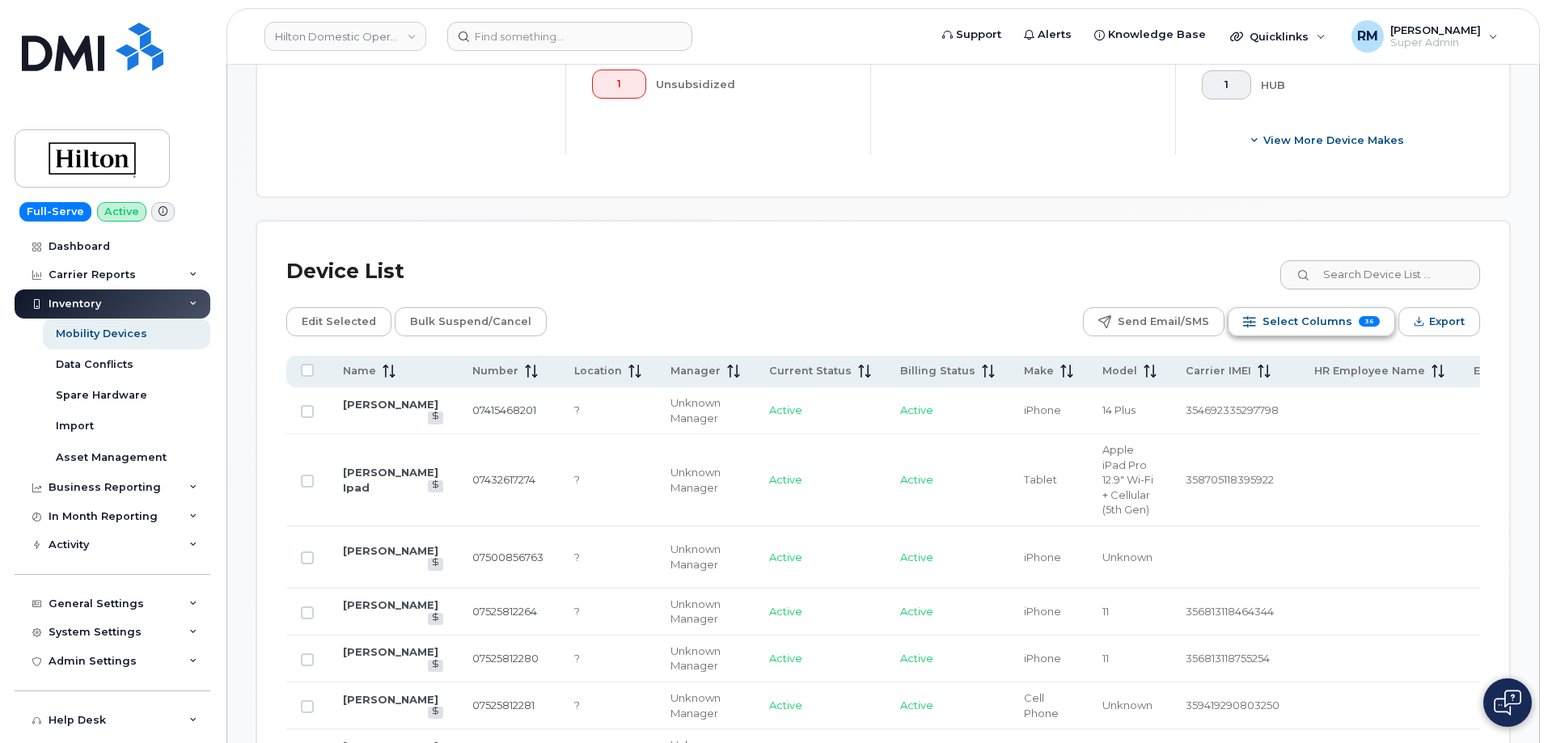
click at [1312, 310] on span "Select Columns" at bounding box center [1307, 322] width 90 height 24
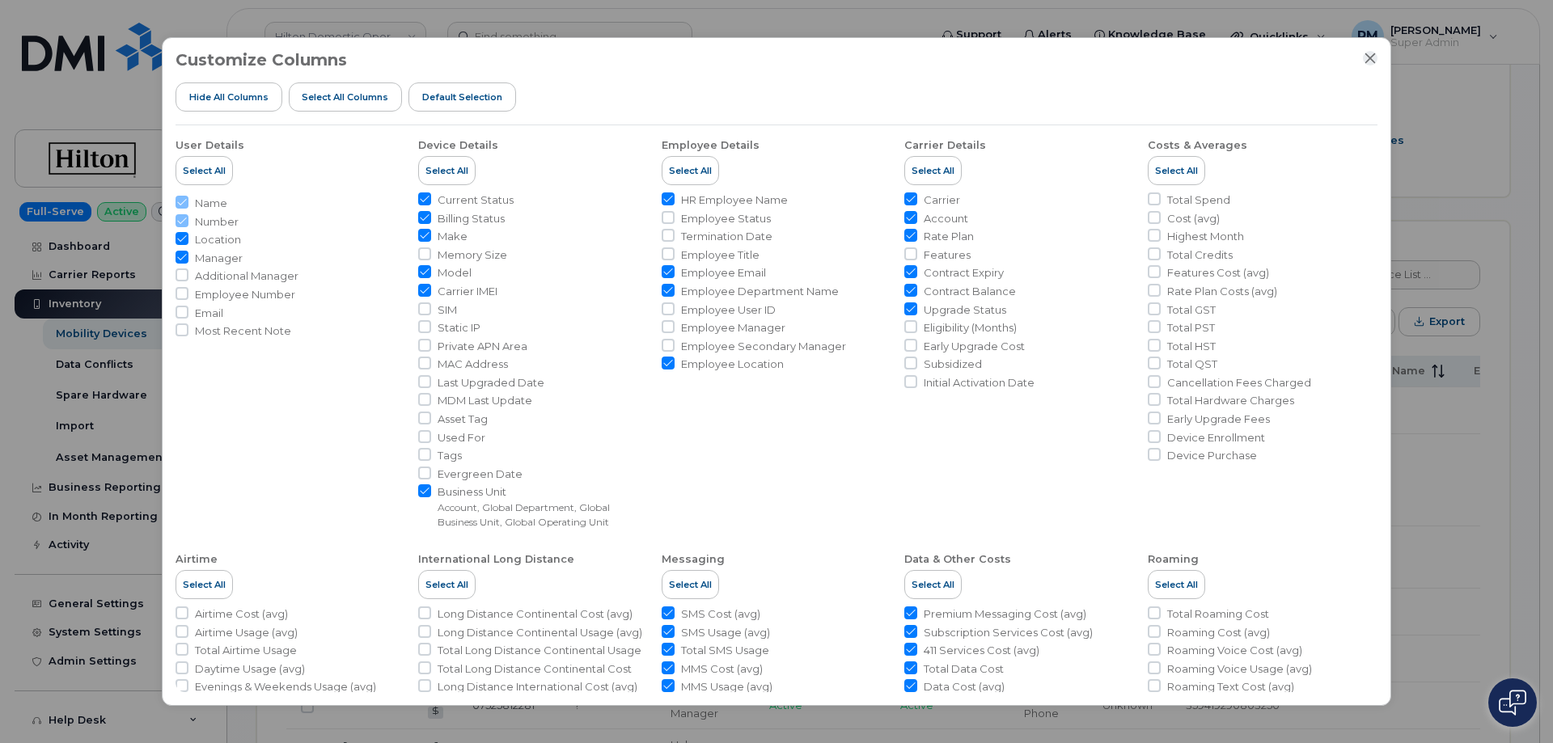
click at [1371, 59] on icon "Close" at bounding box center [1370, 58] width 11 height 11
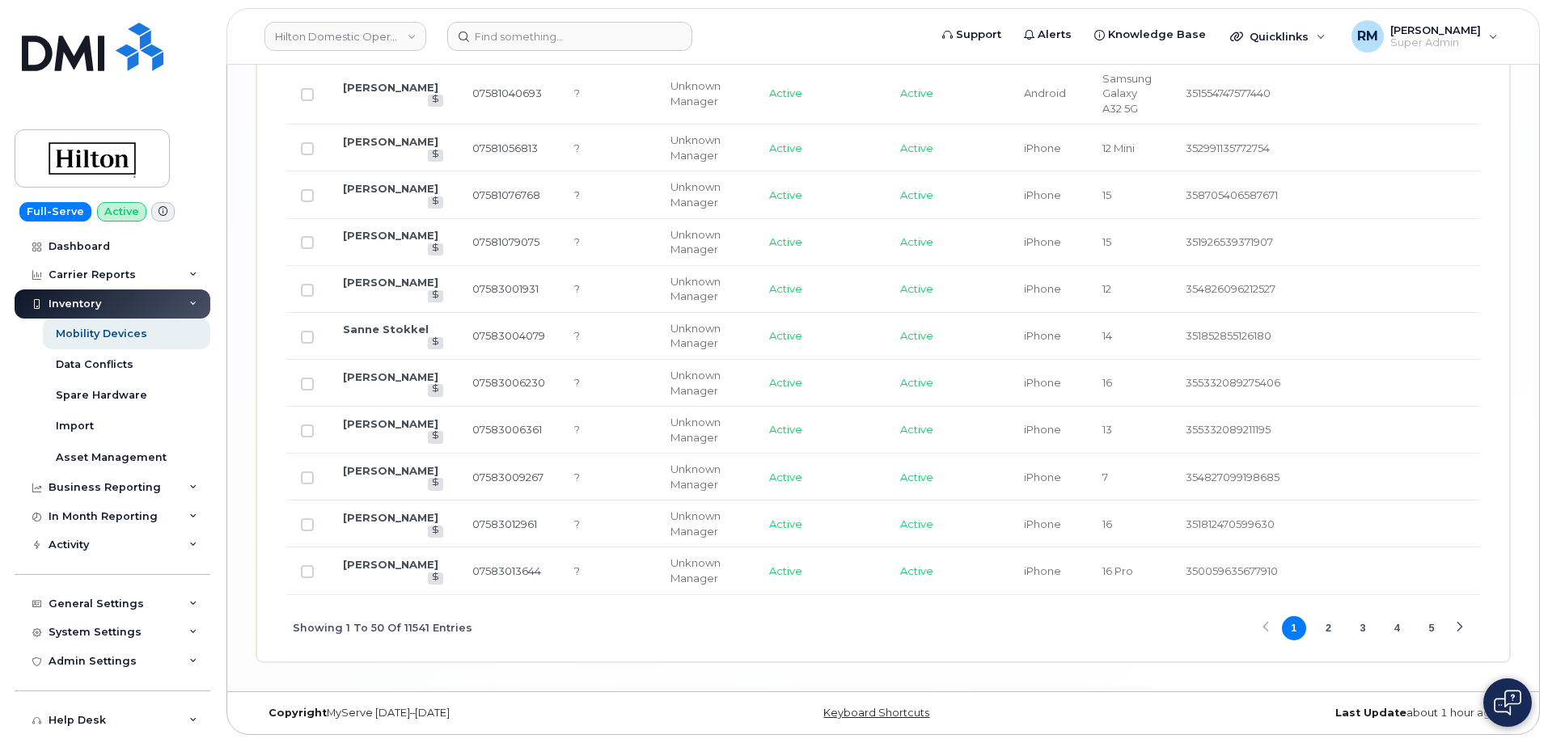
scroll to position [2985, 0]
drag, startPoint x: 498, startPoint y: 594, endPoint x: 628, endPoint y: 596, distance: 130.2
click at [629, 596] on div "Showing 1 To 50 Of 11541 Entries 1 2 3 4 5" at bounding box center [883, 628] width 1194 height 67
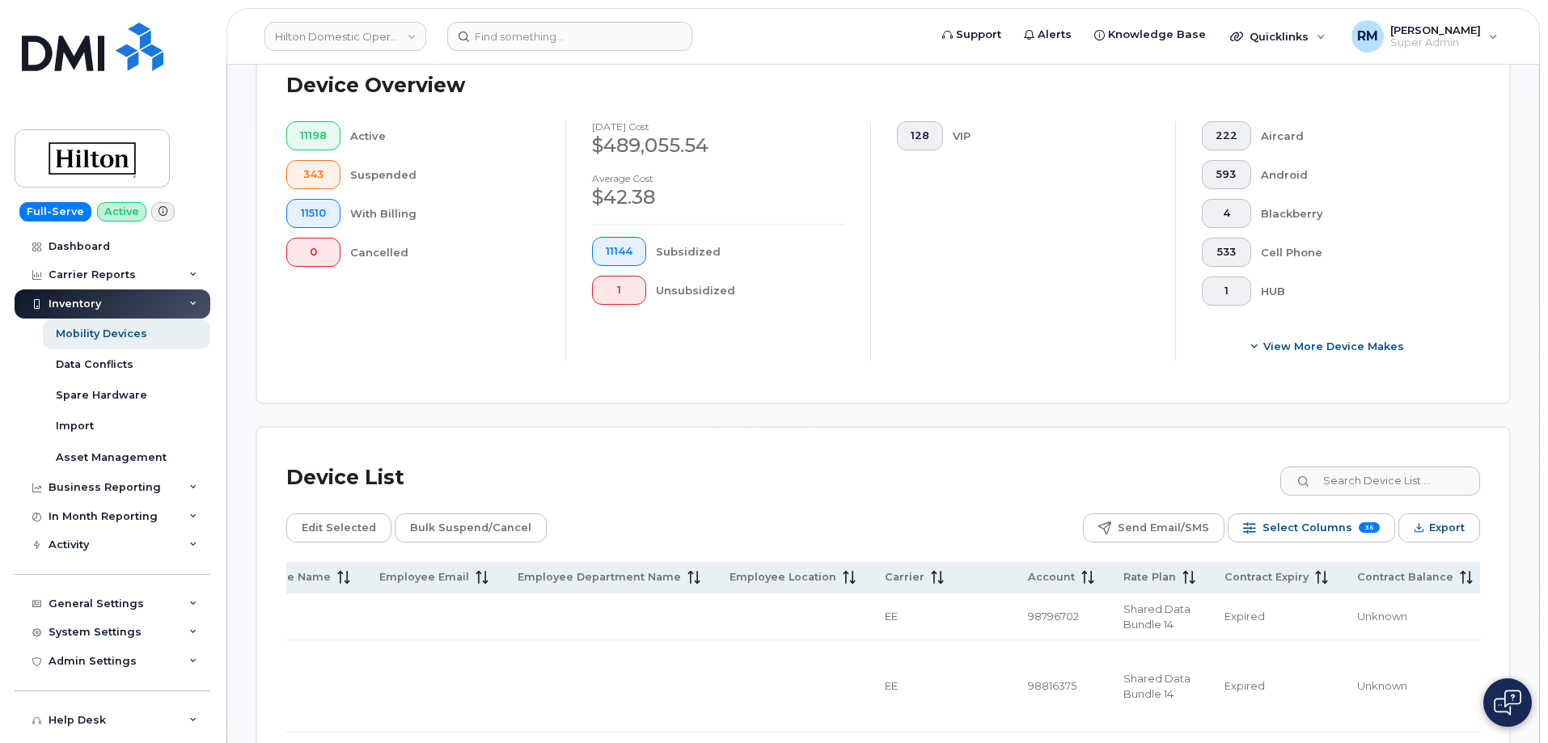
scroll to position [640, 0]
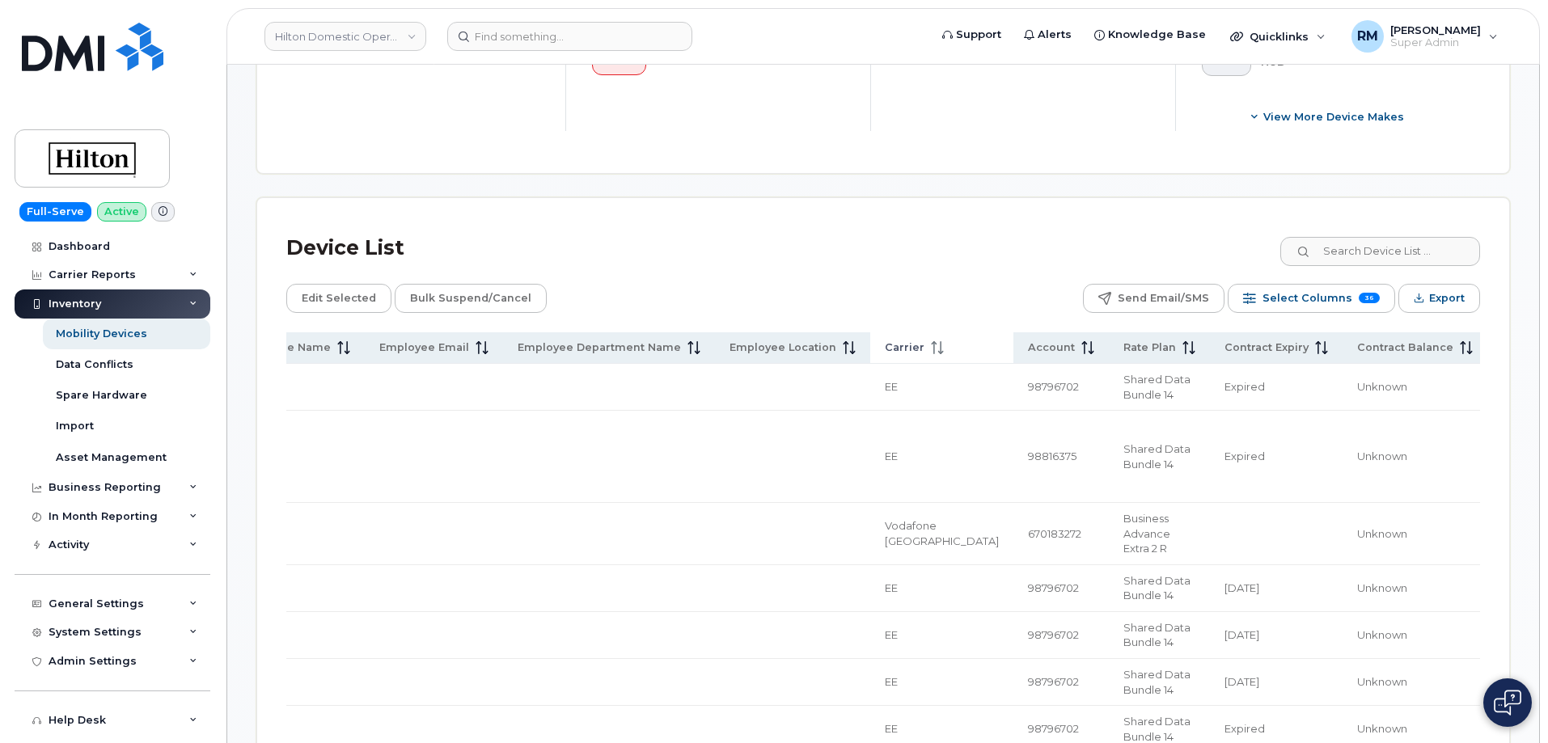
click at [931, 341] on icon at bounding box center [937, 347] width 13 height 13
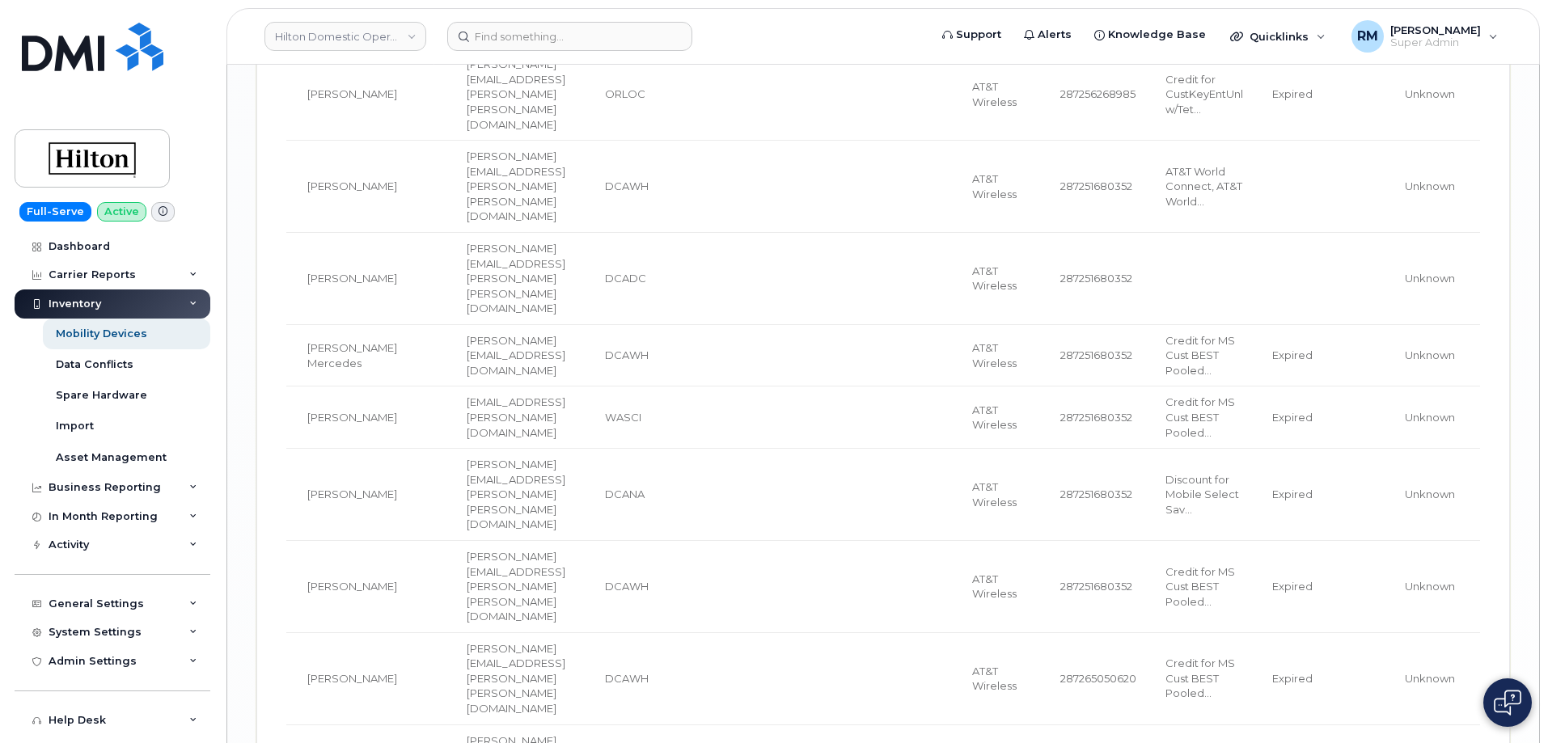
scroll to position [3485, 0]
drag, startPoint x: 597, startPoint y: 597, endPoint x: 447, endPoint y: 594, distance: 149.6
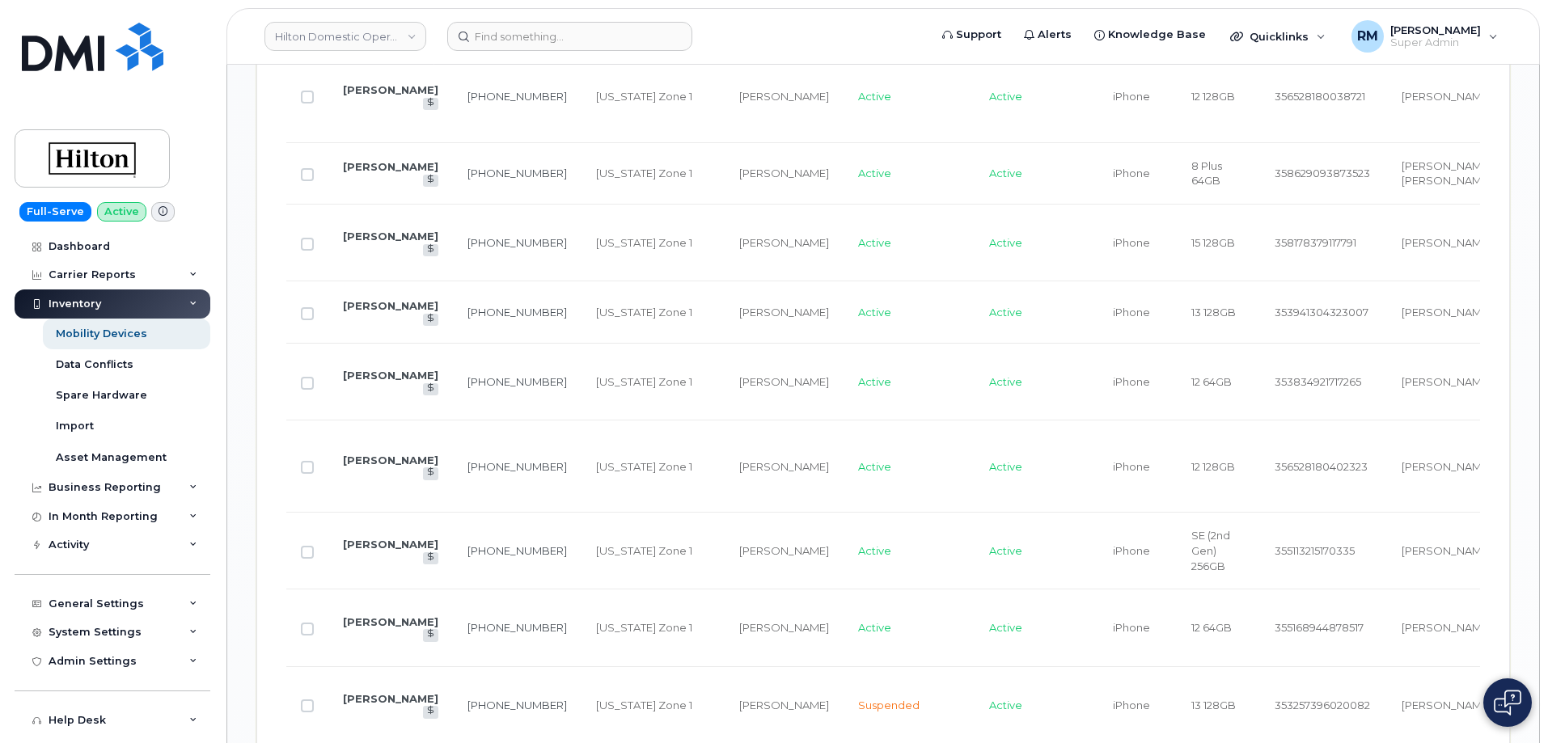
scroll to position [2272, 0]
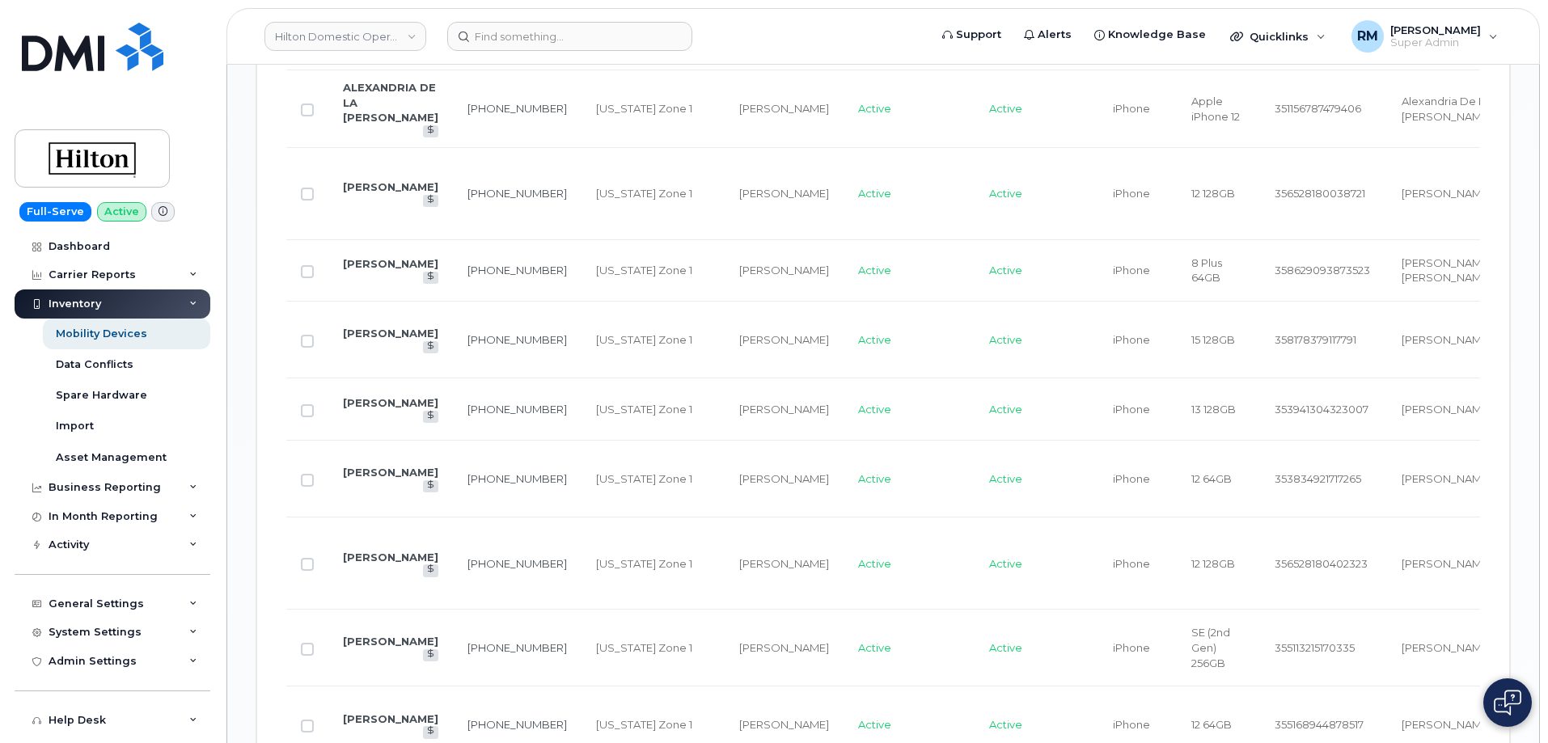
drag, startPoint x: 488, startPoint y: 431, endPoint x: 451, endPoint y: 418, distance: 39.4
copy link "202-227-7339"
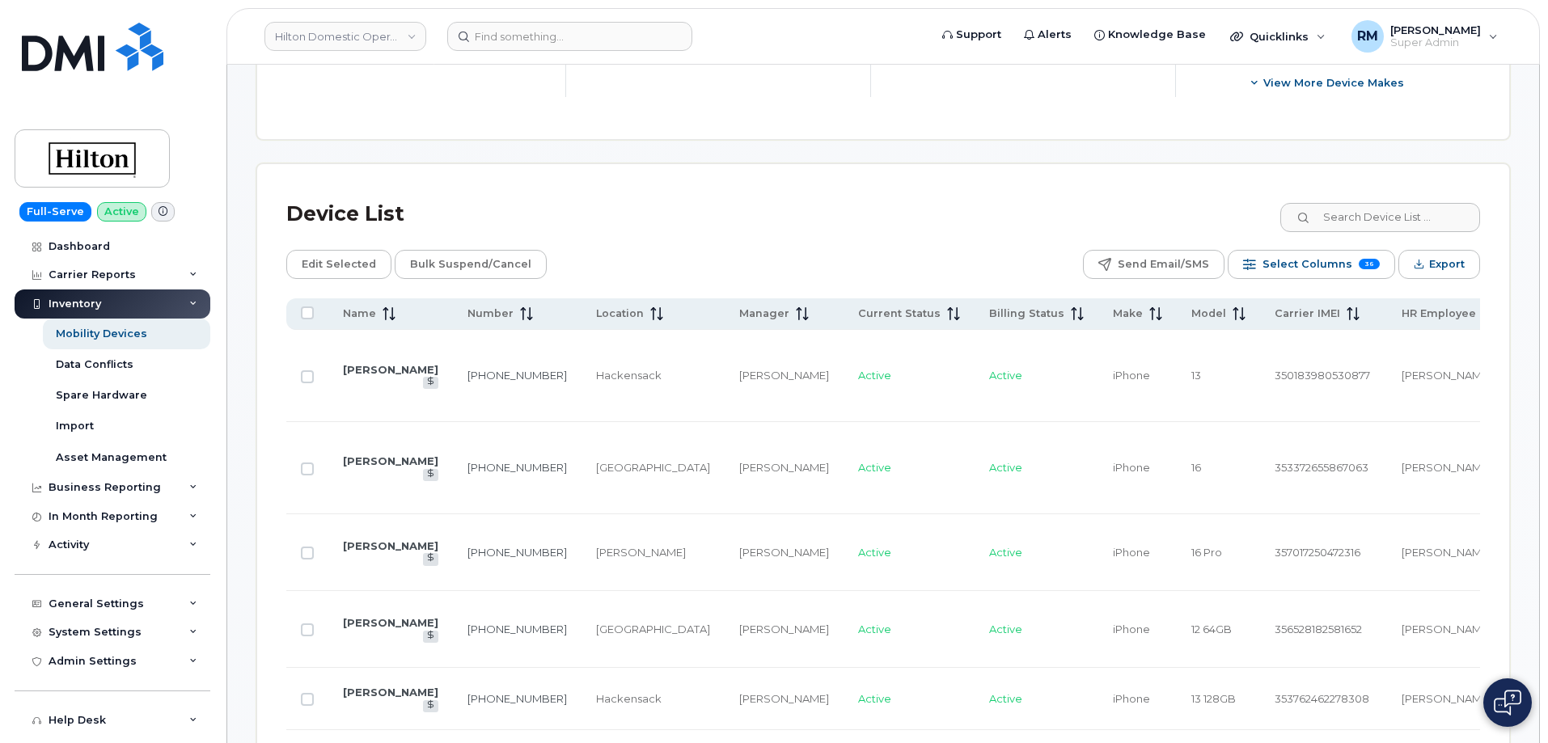
scroll to position [412, 0]
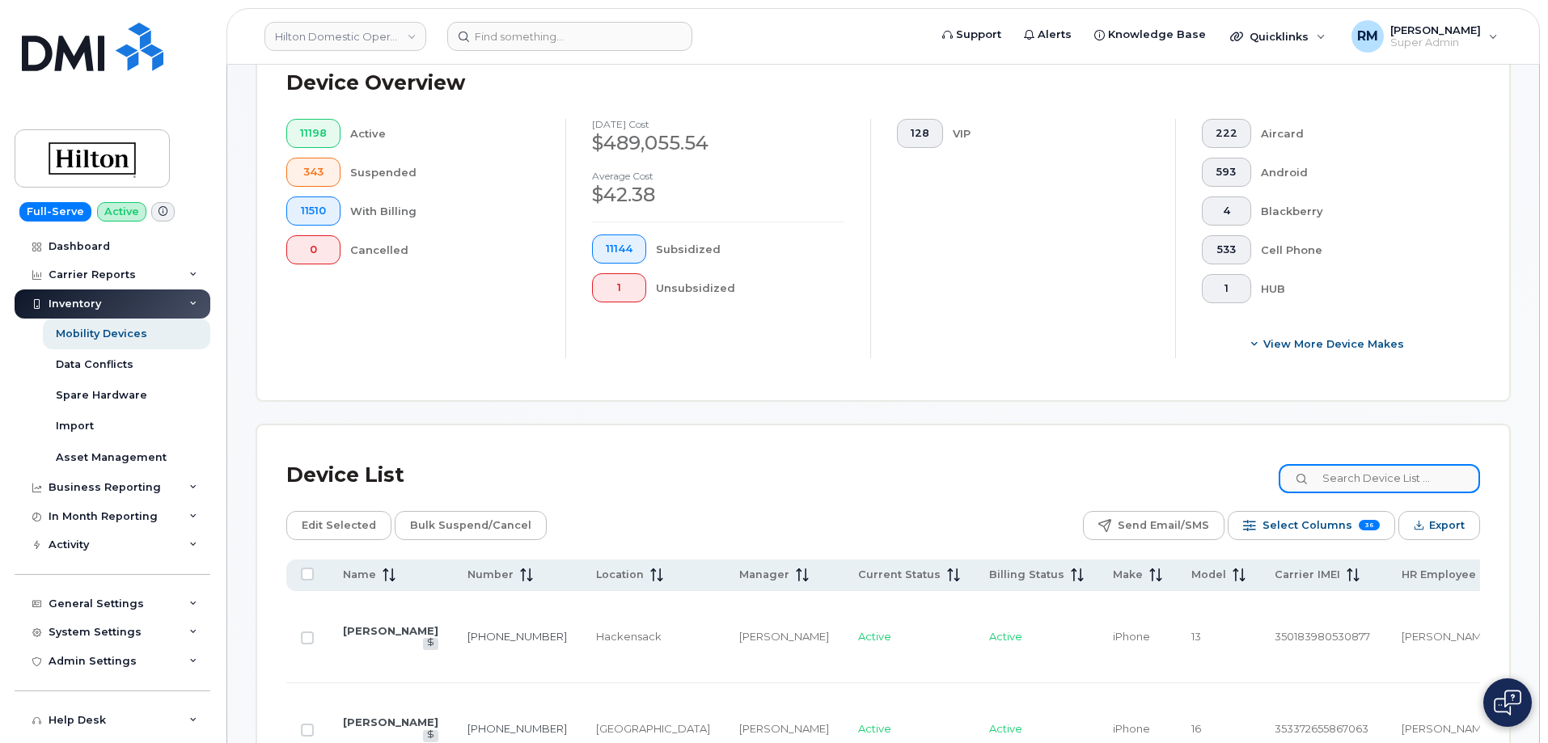
click at [1404, 477] on input at bounding box center [1378, 478] width 201 height 29
paste input "287251680352"
type input "287251680352"
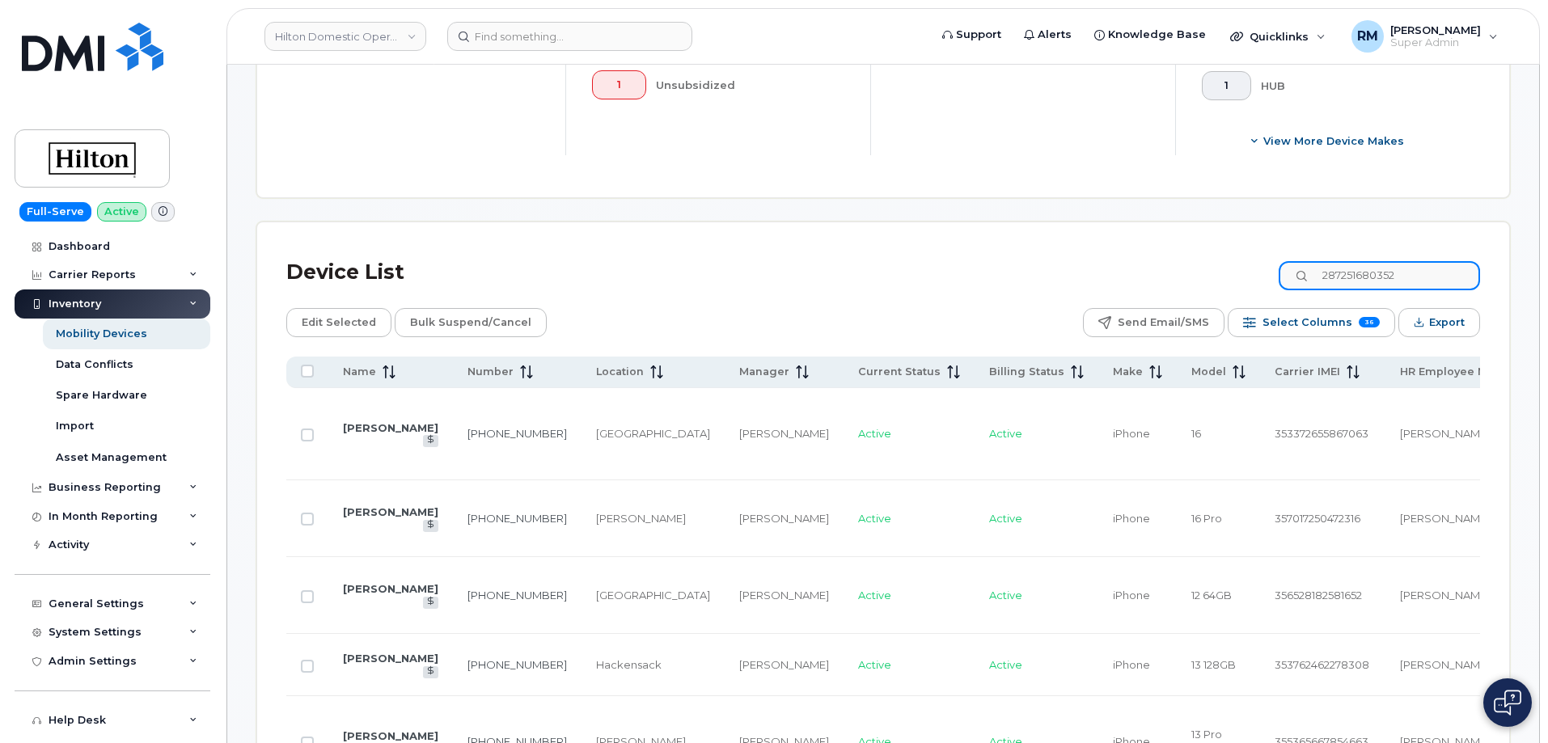
scroll to position [655, 0]
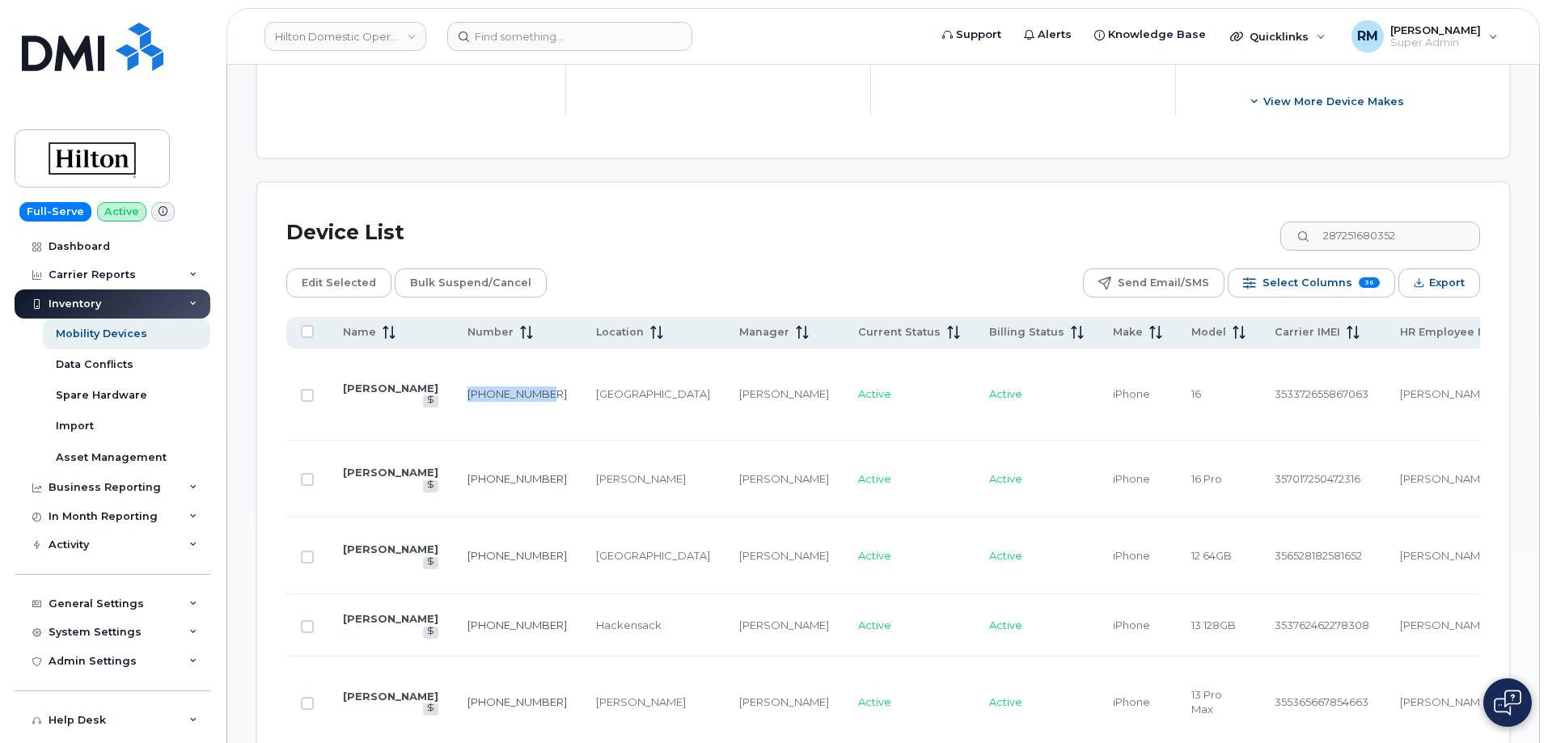
drag, startPoint x: 486, startPoint y: 373, endPoint x: 438, endPoint y: 361, distance: 49.2
click at [453, 361] on td "201-253-8490" at bounding box center [517, 395] width 129 height 92
copy link "201-253-8490"
